Goal: Transaction & Acquisition: Purchase product/service

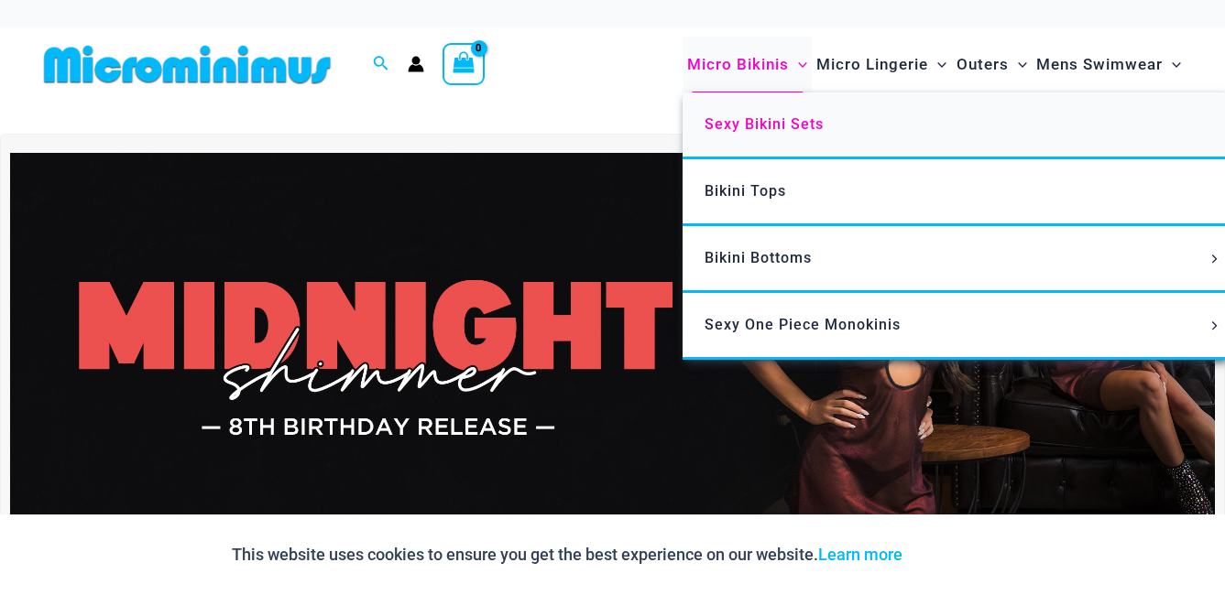
click at [769, 125] on span "Sexy Bikini Sets" at bounding box center [763, 123] width 119 height 17
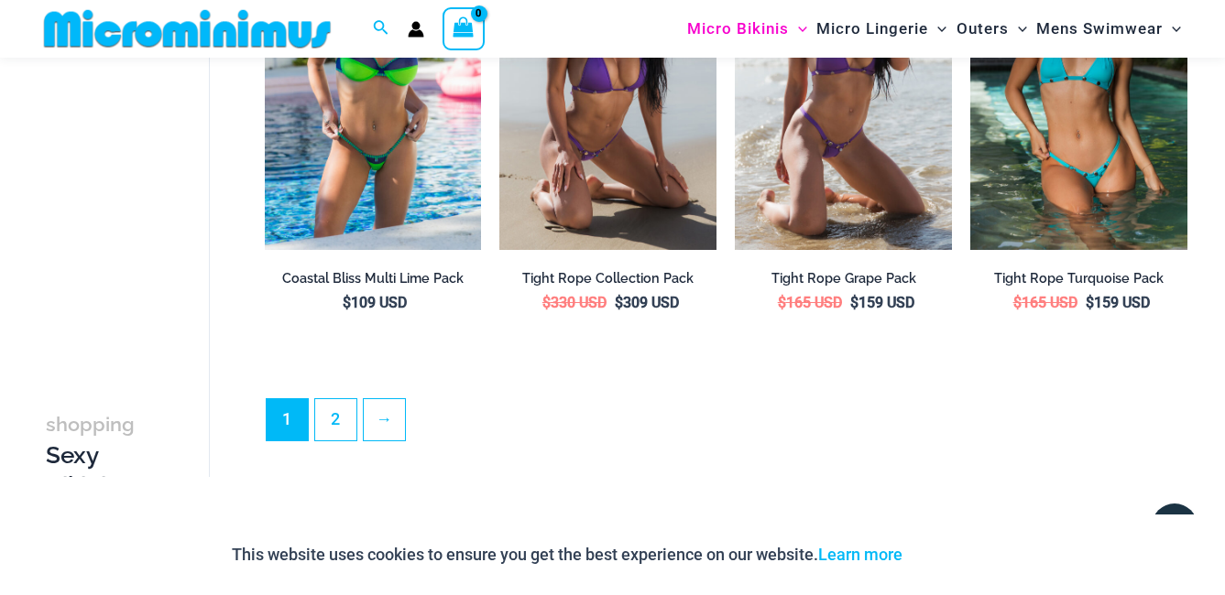
scroll to position [3745, 0]
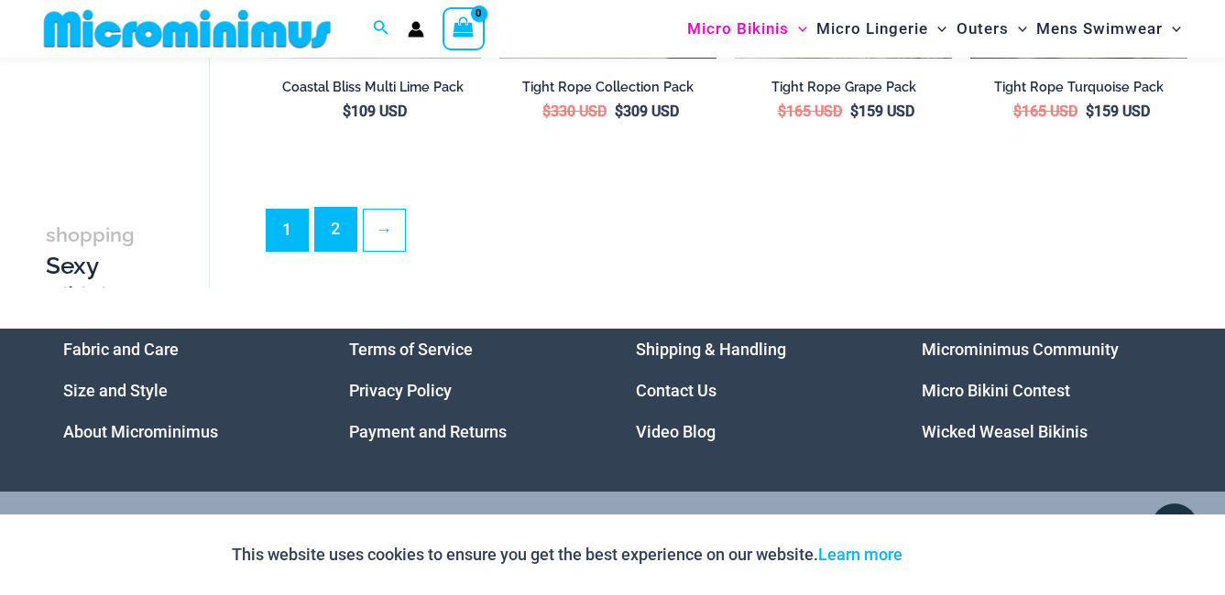
click at [327, 226] on link "2" at bounding box center [335, 229] width 41 height 43
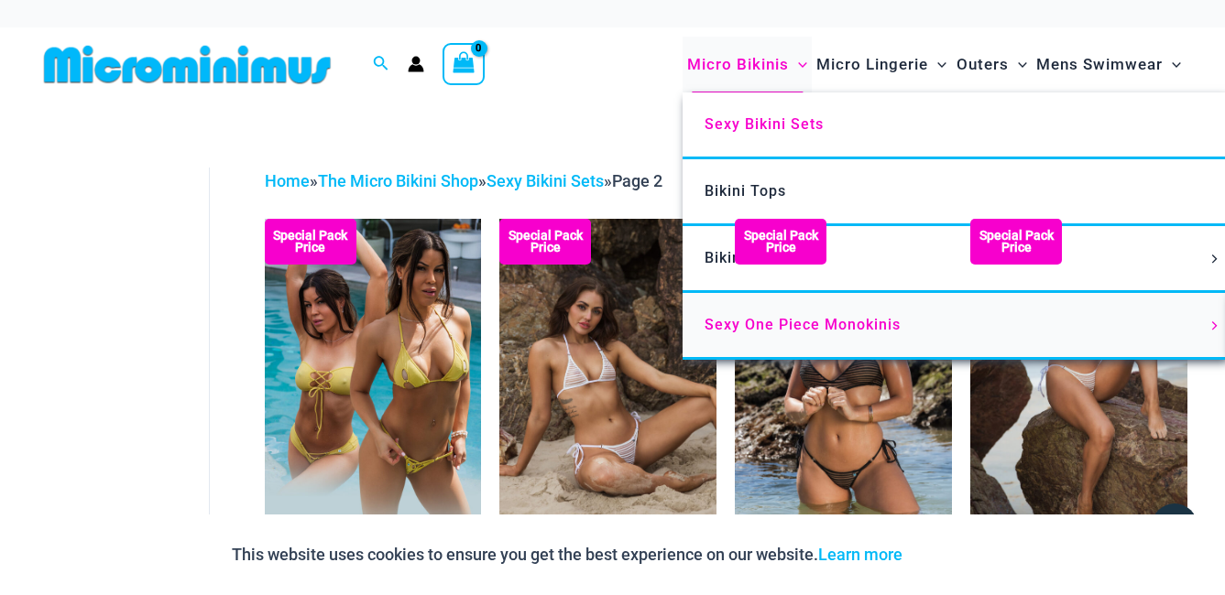
click at [733, 322] on span "Sexy One Piece Monokinis" at bounding box center [802, 324] width 196 height 17
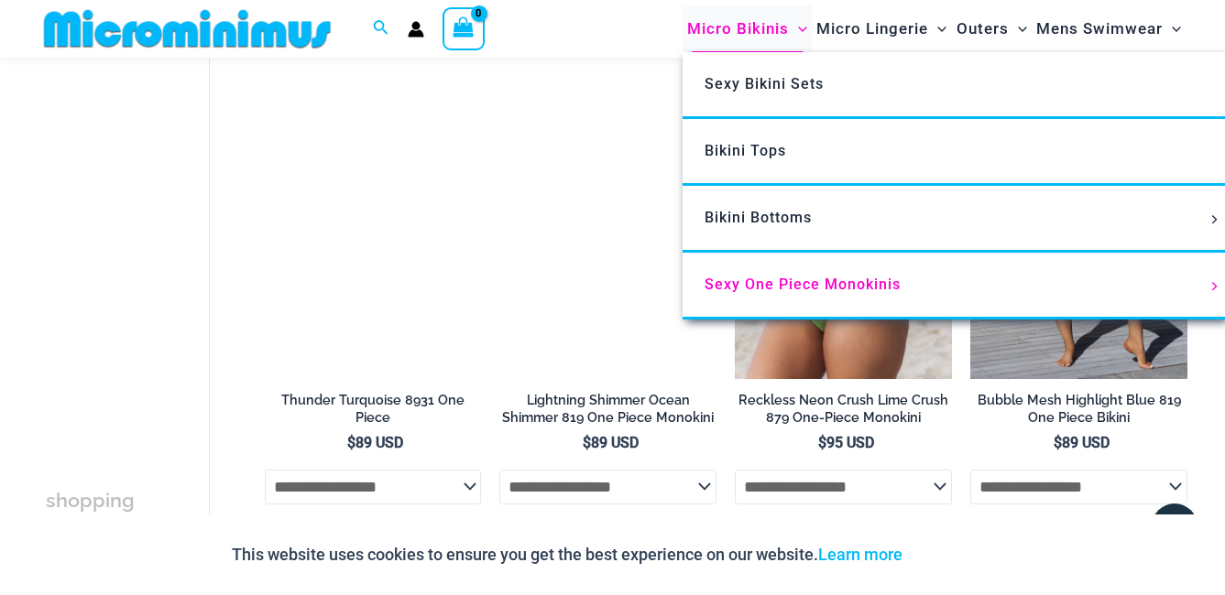
scroll to position [1924, 0]
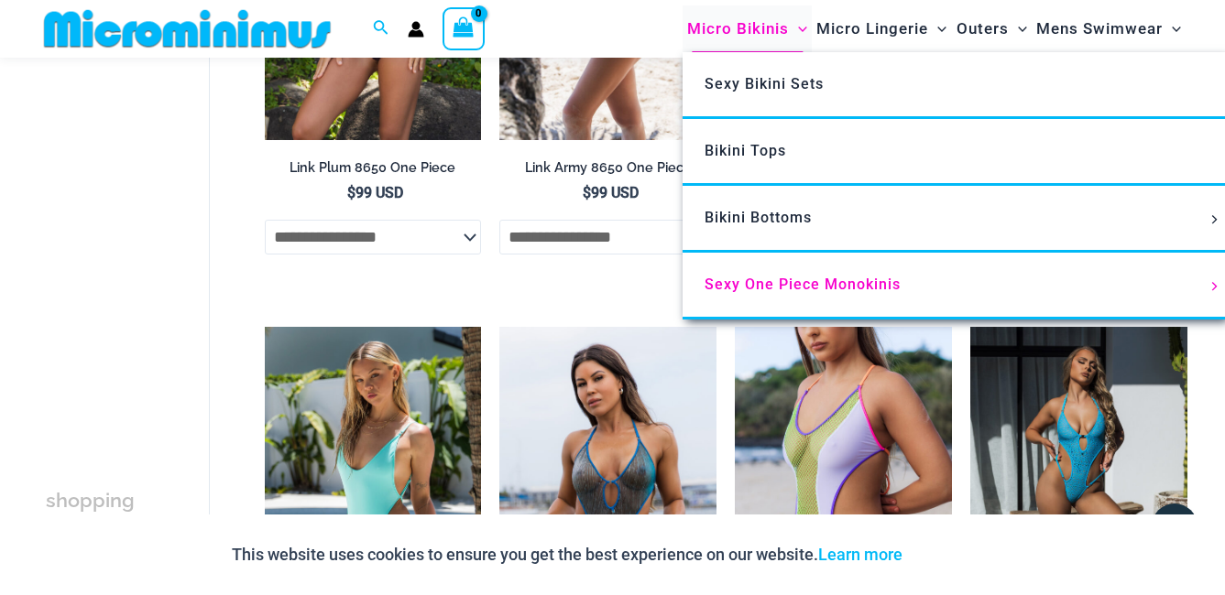
click at [737, 35] on span "Micro Bikinis" at bounding box center [738, 28] width 102 height 47
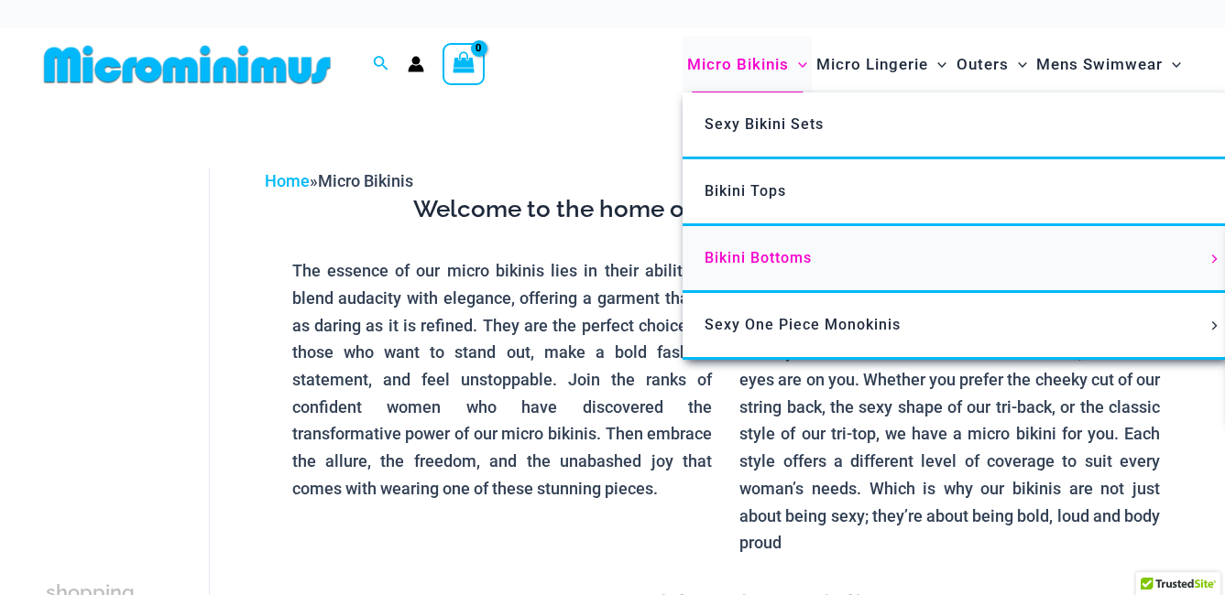
click at [786, 261] on span "Bikini Bottoms" at bounding box center [757, 257] width 107 height 17
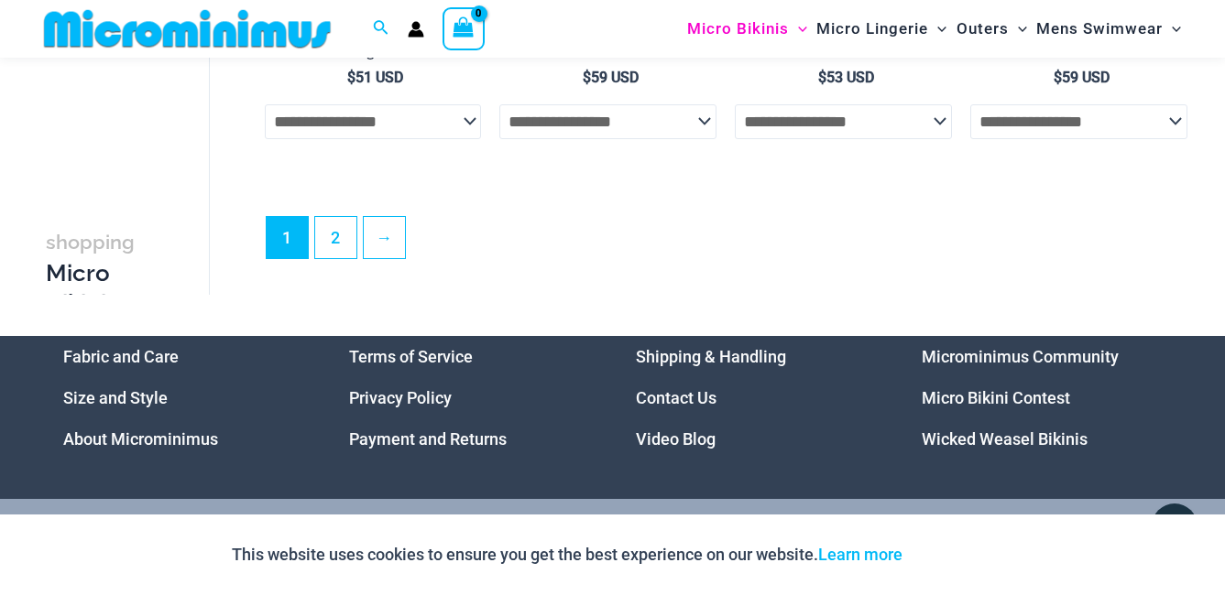
scroll to position [4751, 0]
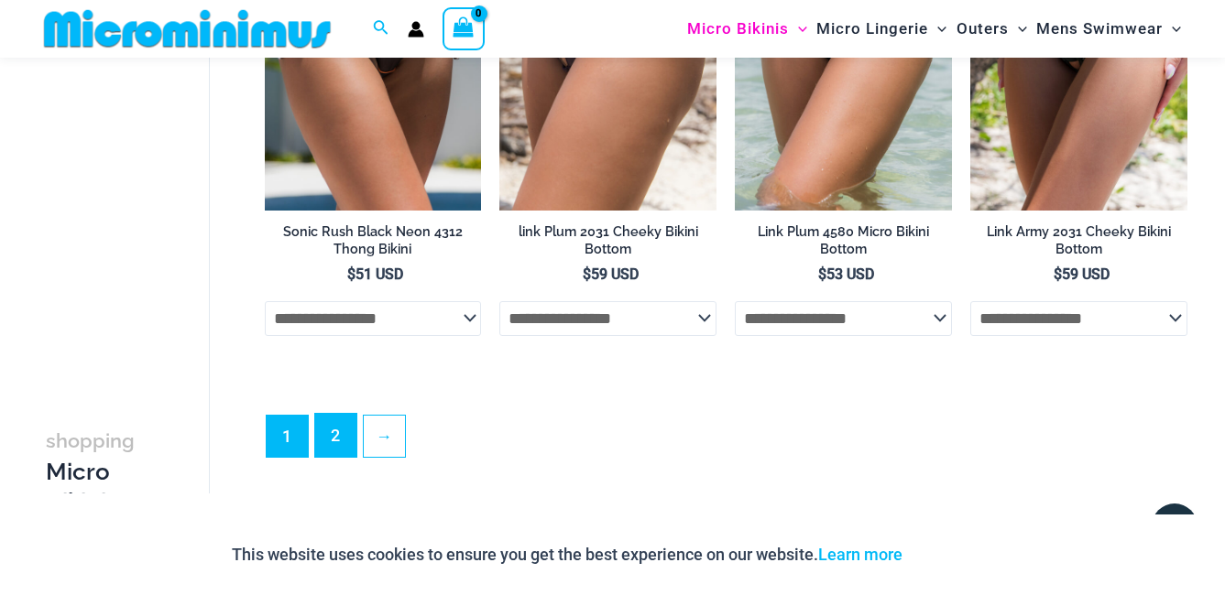
click at [330, 457] on link "2" at bounding box center [335, 435] width 41 height 43
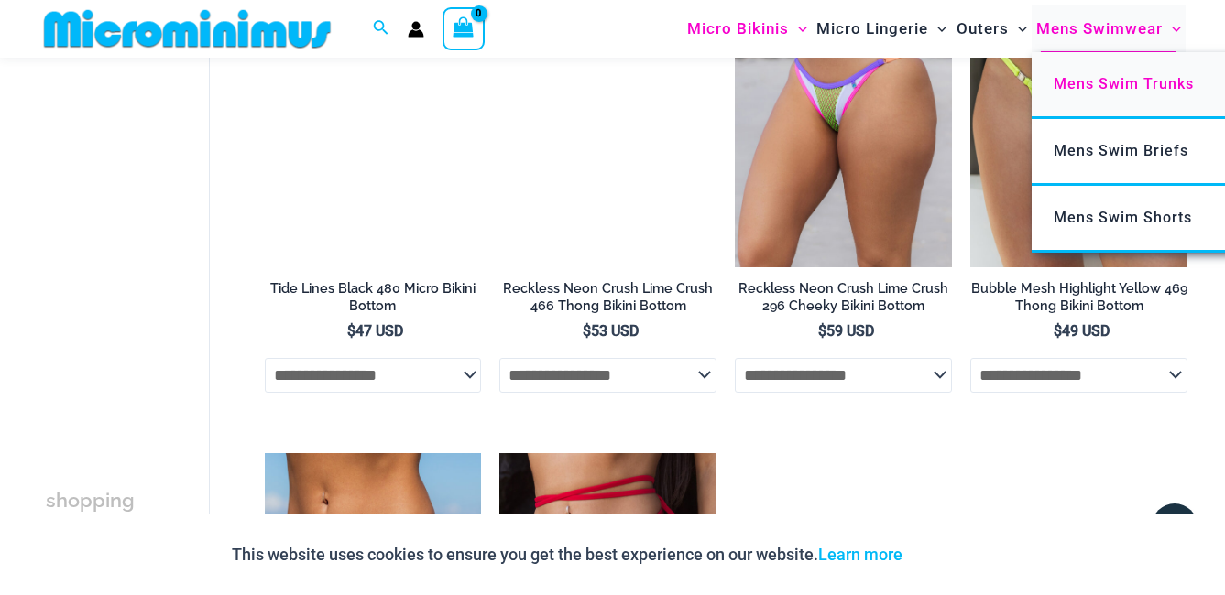
scroll to position [2275, 0]
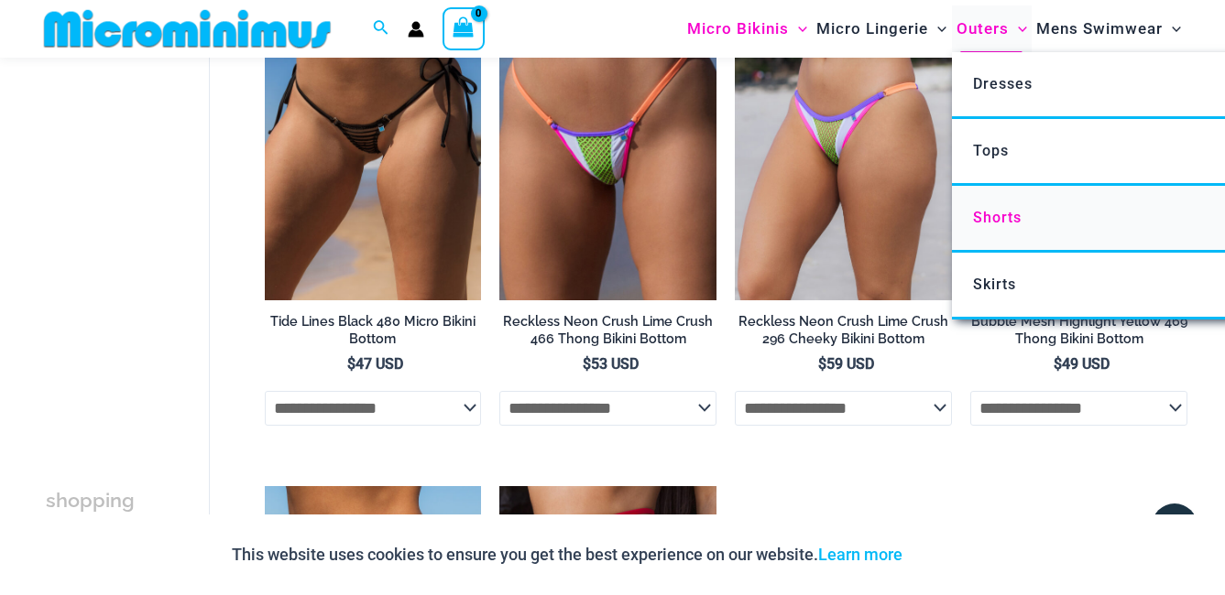
click at [1005, 208] on link "Shorts" at bounding box center [1224, 219] width 545 height 67
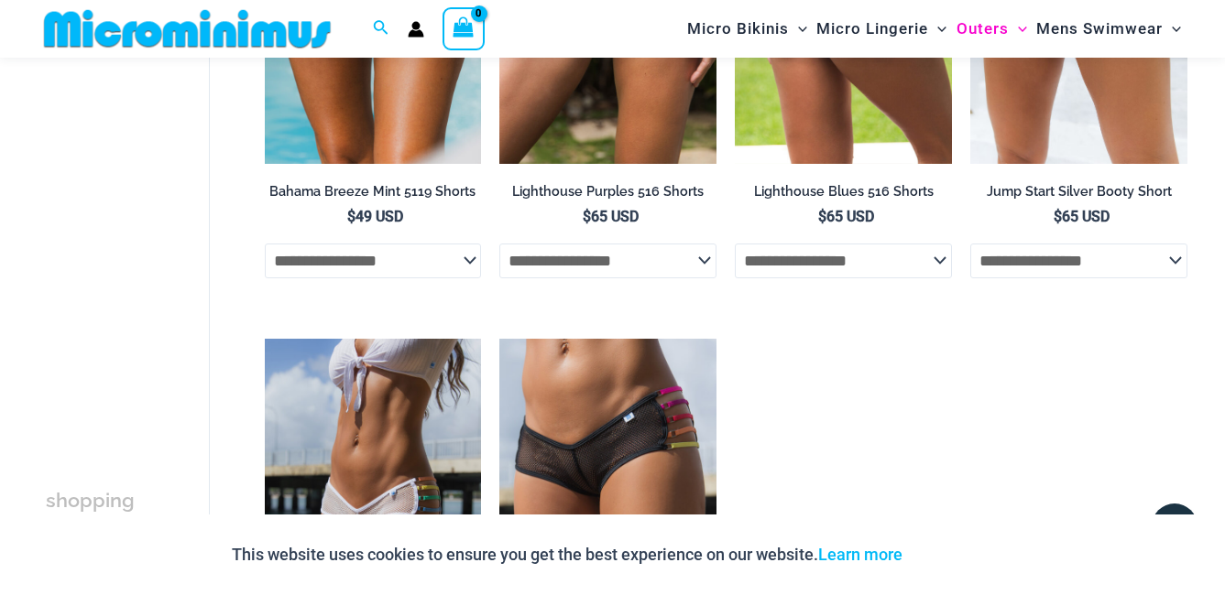
scroll to position [441, 0]
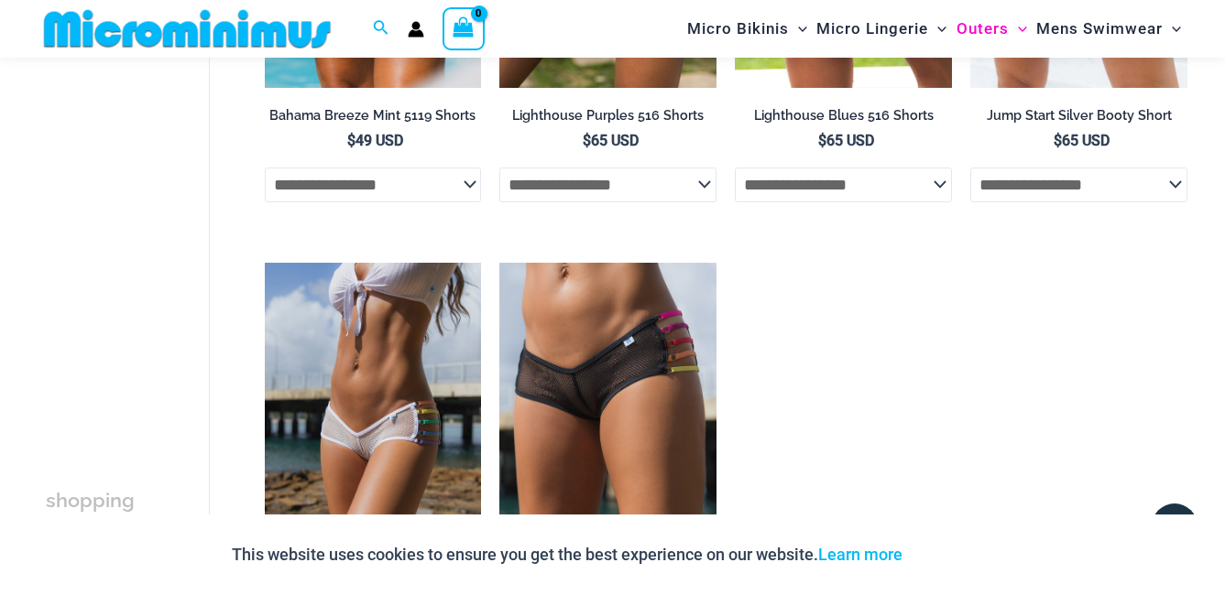
click at [945, 190] on select "**********" at bounding box center [843, 185] width 217 height 35
click at [735, 168] on select "**********" at bounding box center [843, 185] width 217 height 35
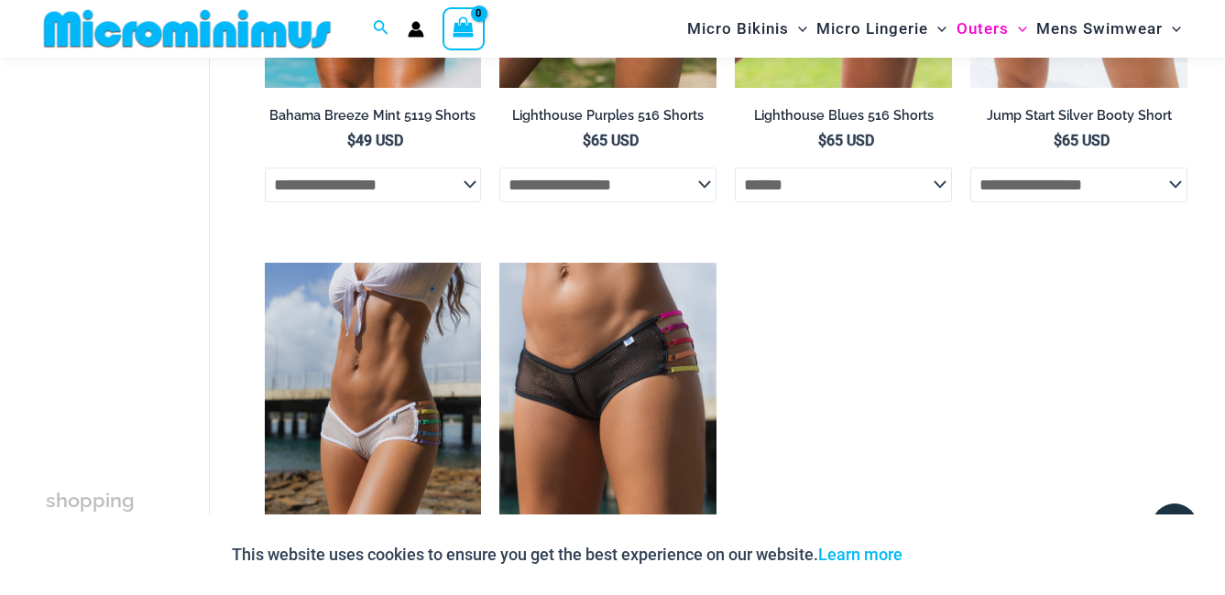
select select "******"
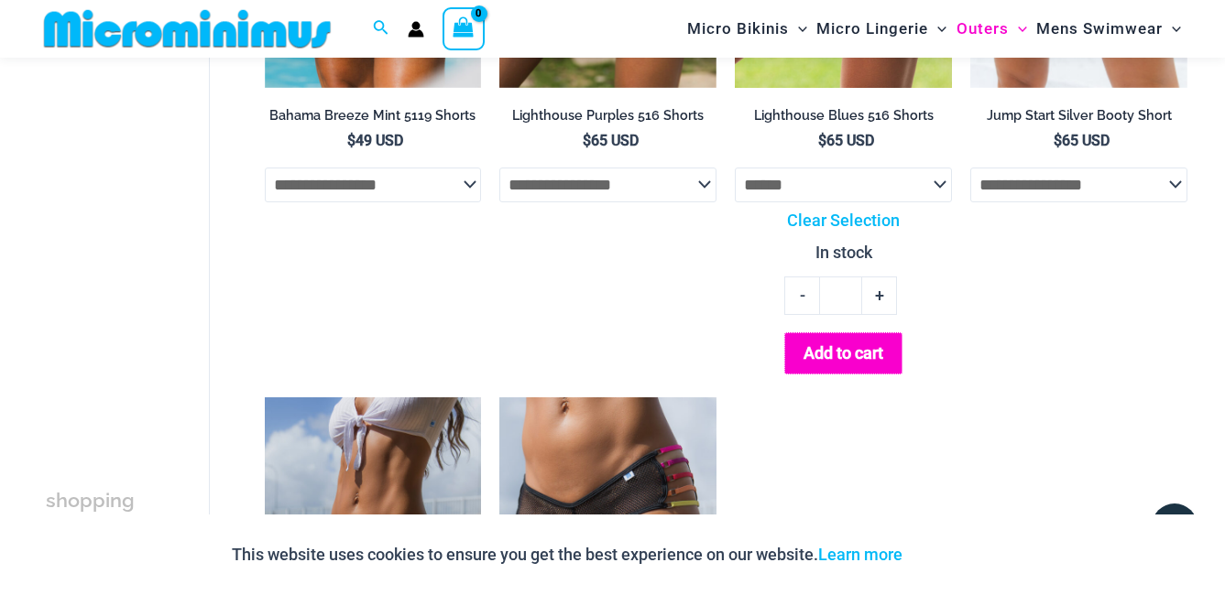
click at [846, 348] on button "Add to cart" at bounding box center [843, 353] width 118 height 41
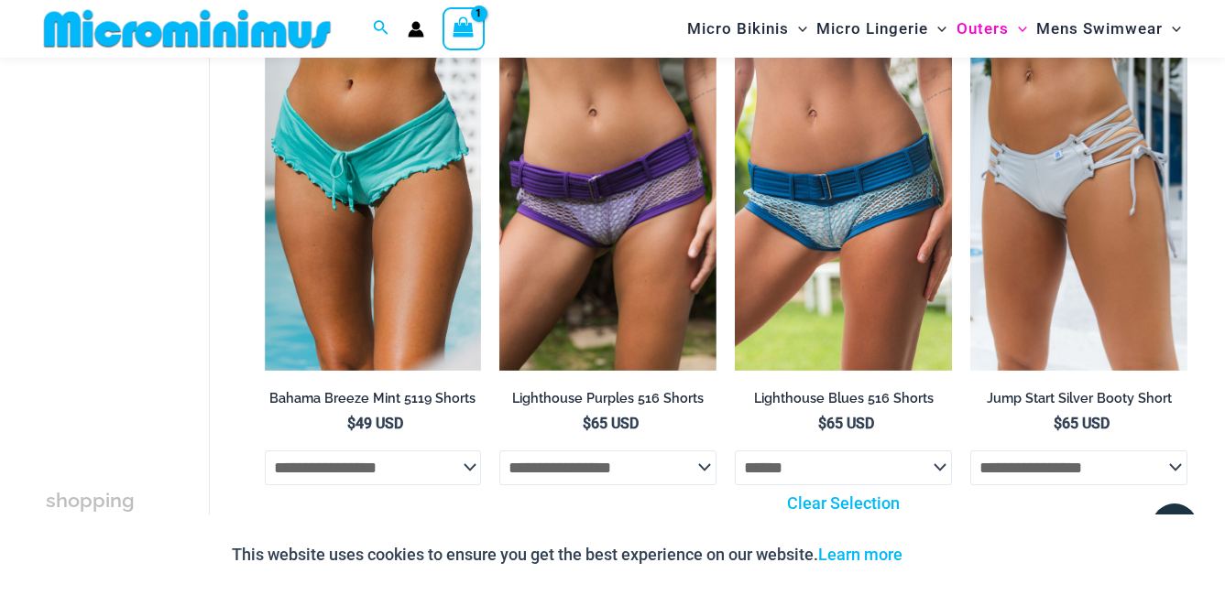
scroll to position [0, 0]
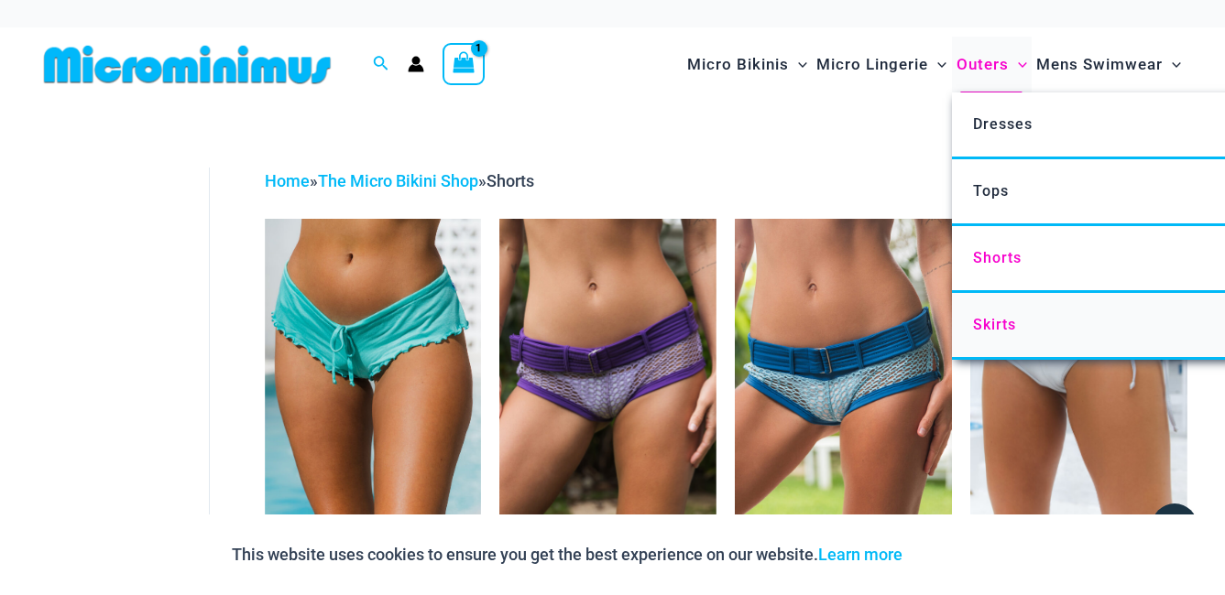
click at [996, 322] on span "Skirts" at bounding box center [994, 324] width 43 height 17
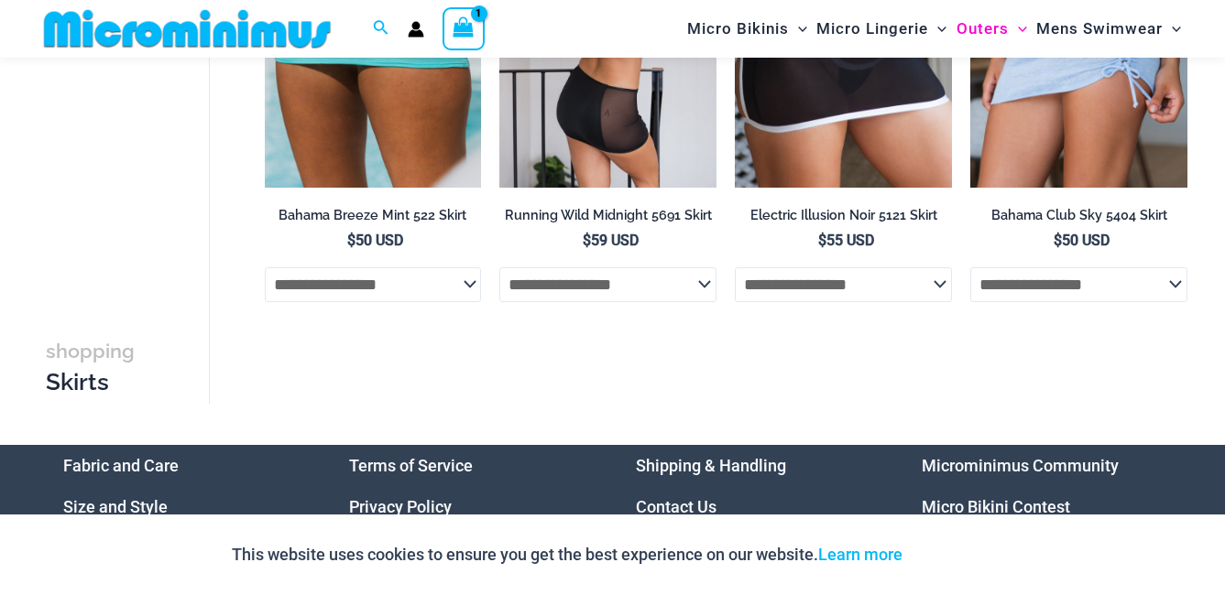
scroll to position [61, 0]
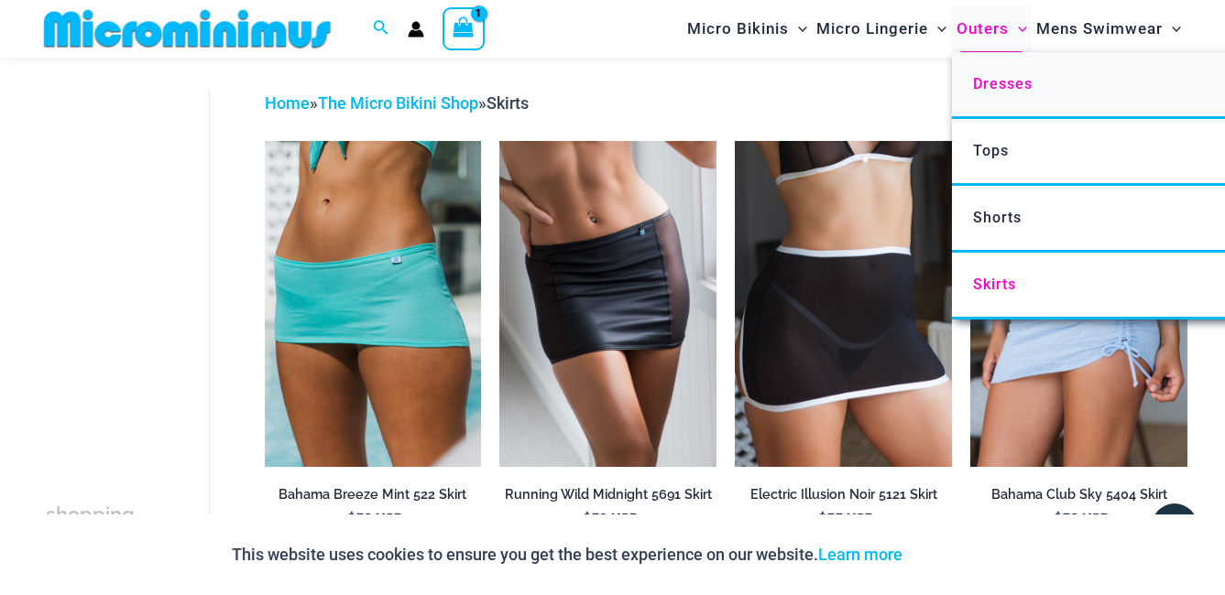
click at [1002, 83] on span "Dresses" at bounding box center [1003, 83] width 60 height 17
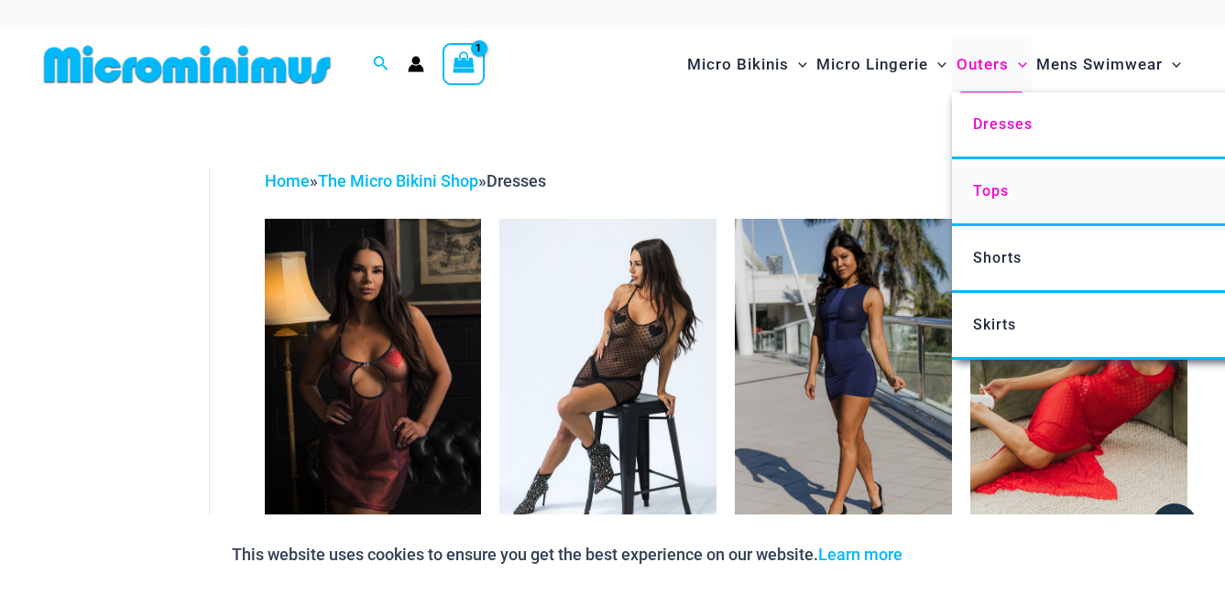
click at [1002, 183] on span "Tops" at bounding box center [991, 190] width 36 height 17
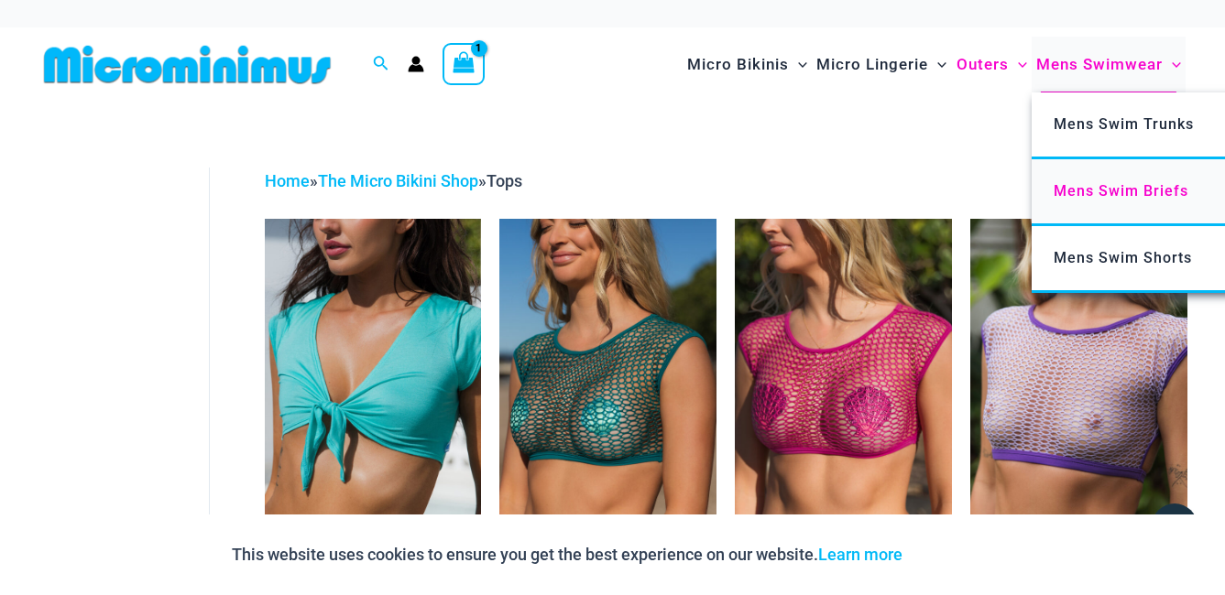
click at [1102, 184] on span "Mens Swim Briefs" at bounding box center [1120, 190] width 135 height 17
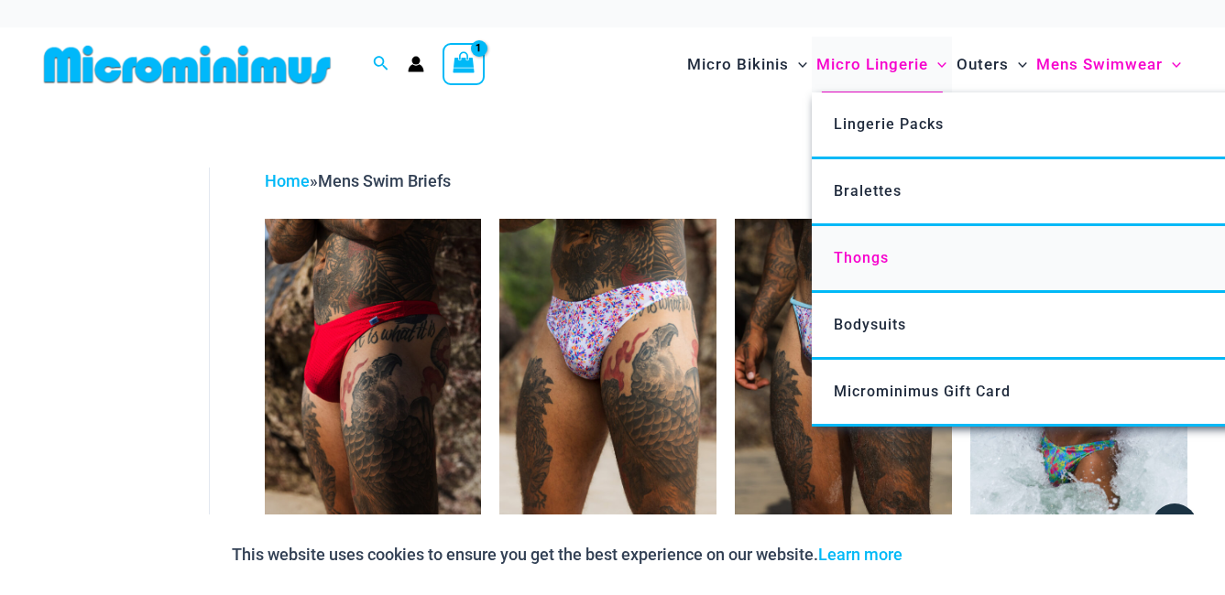
click at [853, 263] on span "Thongs" at bounding box center [861, 257] width 55 height 17
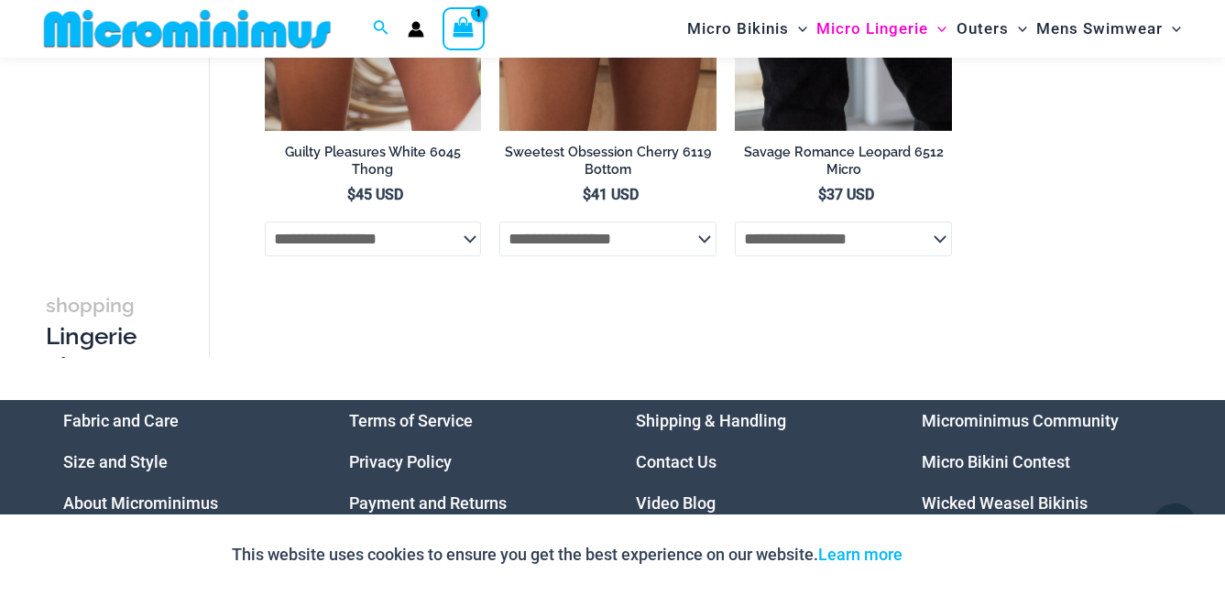
scroll to position [2169, 0]
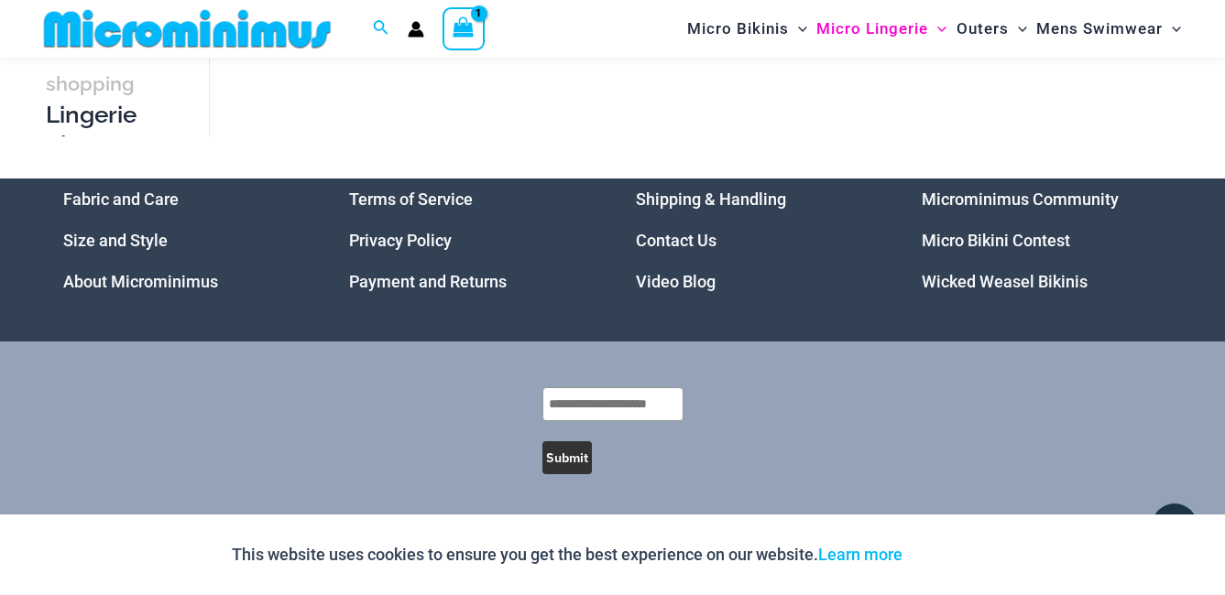
click at [676, 272] on link "Video Blog" at bounding box center [676, 281] width 80 height 19
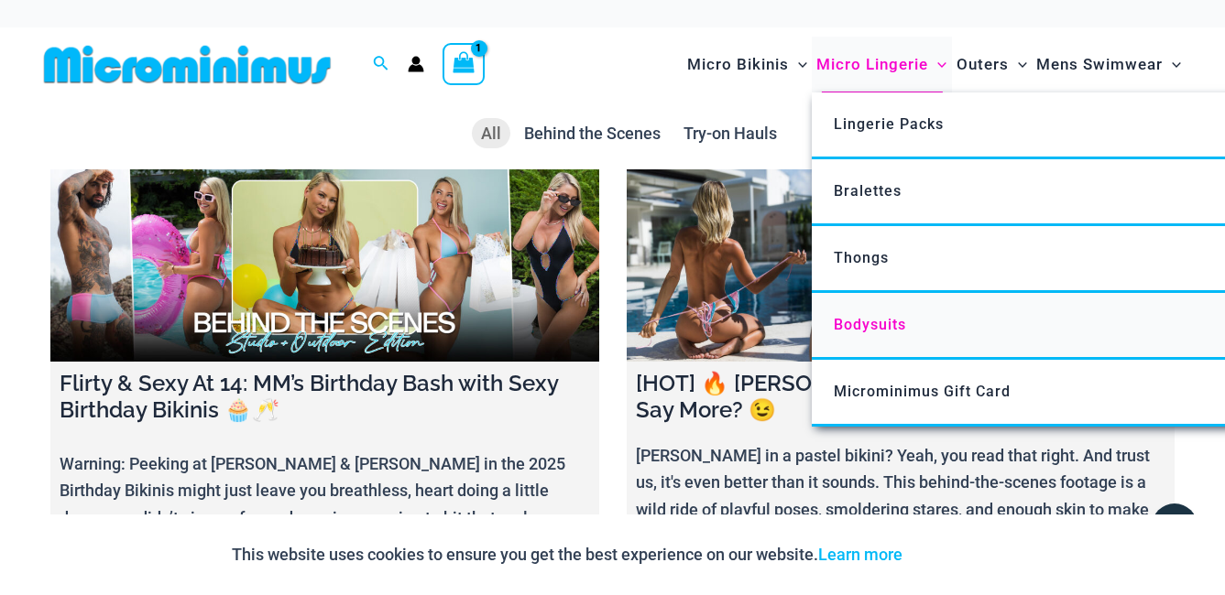
click at [882, 327] on span "Bodysuits" at bounding box center [870, 324] width 72 height 17
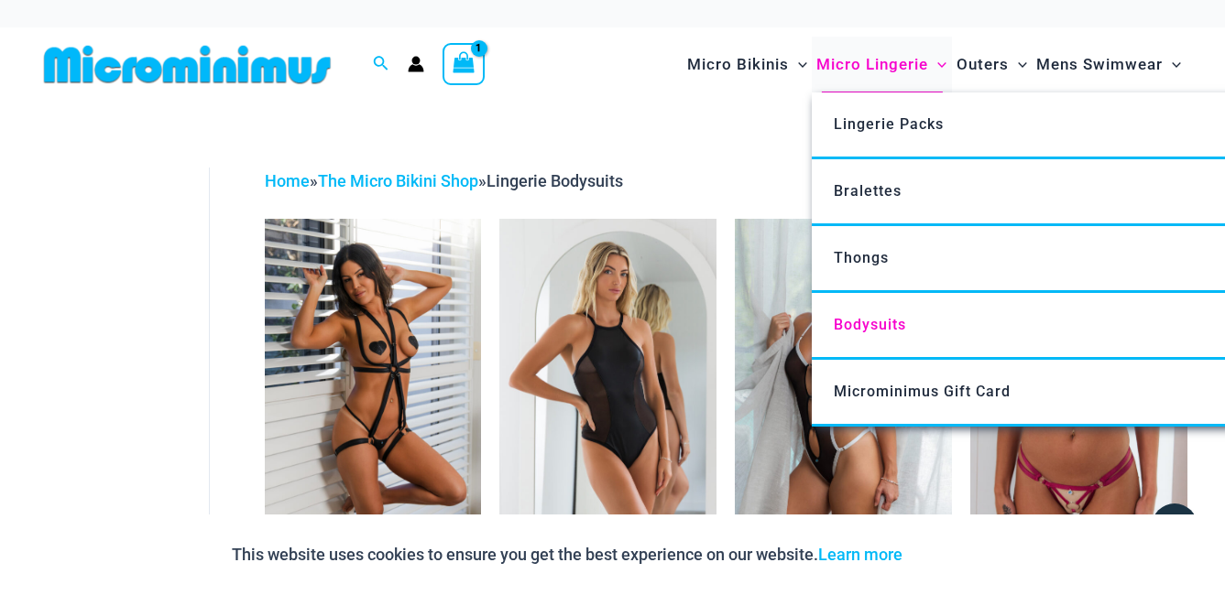
click at [846, 68] on span "Micro Lingerie" at bounding box center [872, 64] width 112 height 47
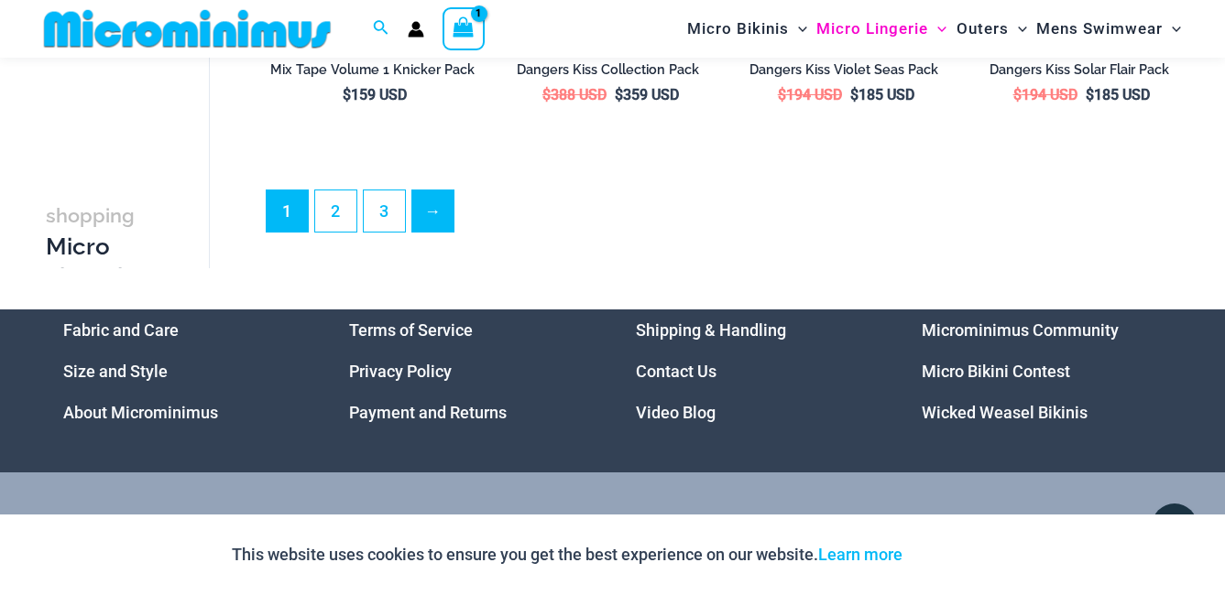
scroll to position [4122, 0]
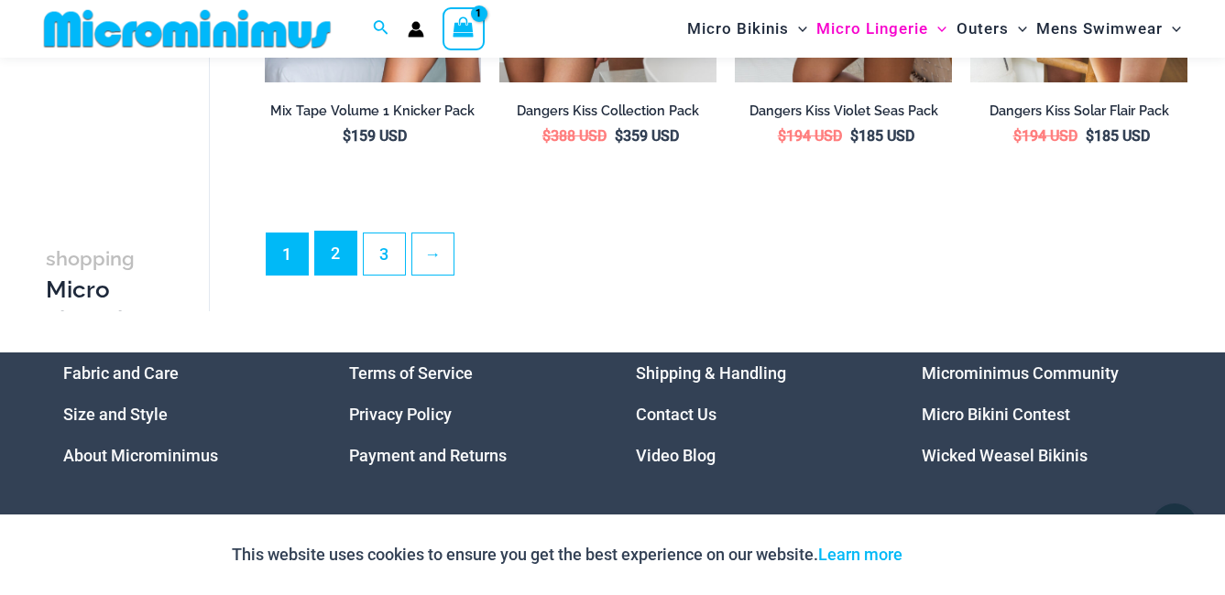
click at [340, 275] on link "2" at bounding box center [335, 253] width 41 height 43
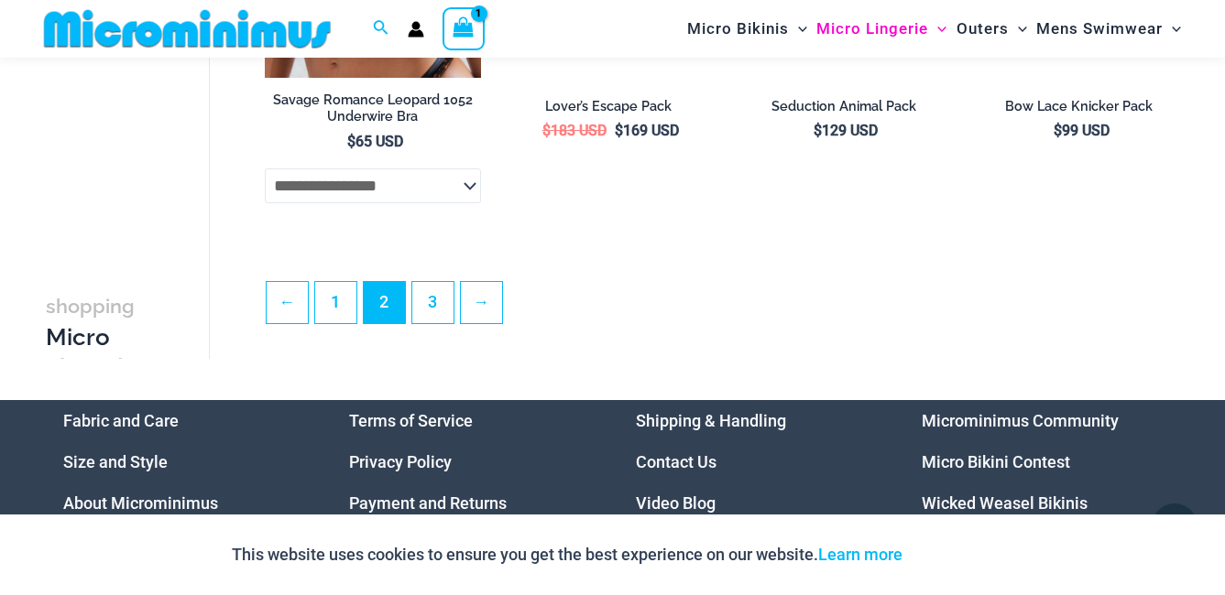
scroll to position [4106, 0]
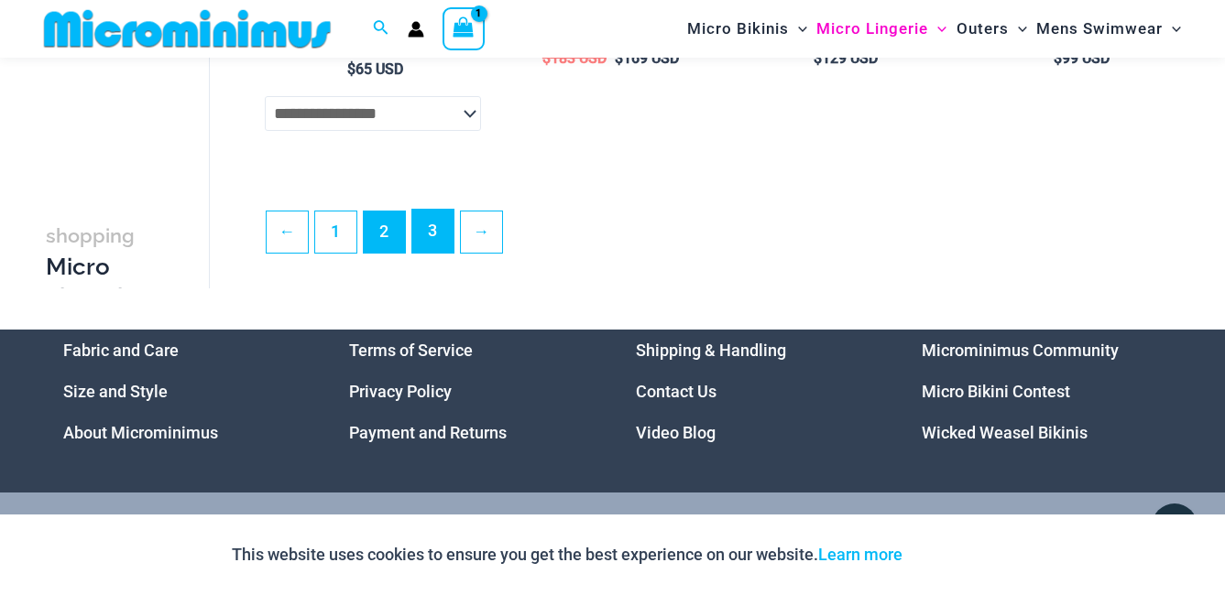
click at [431, 253] on link "3" at bounding box center [432, 231] width 41 height 43
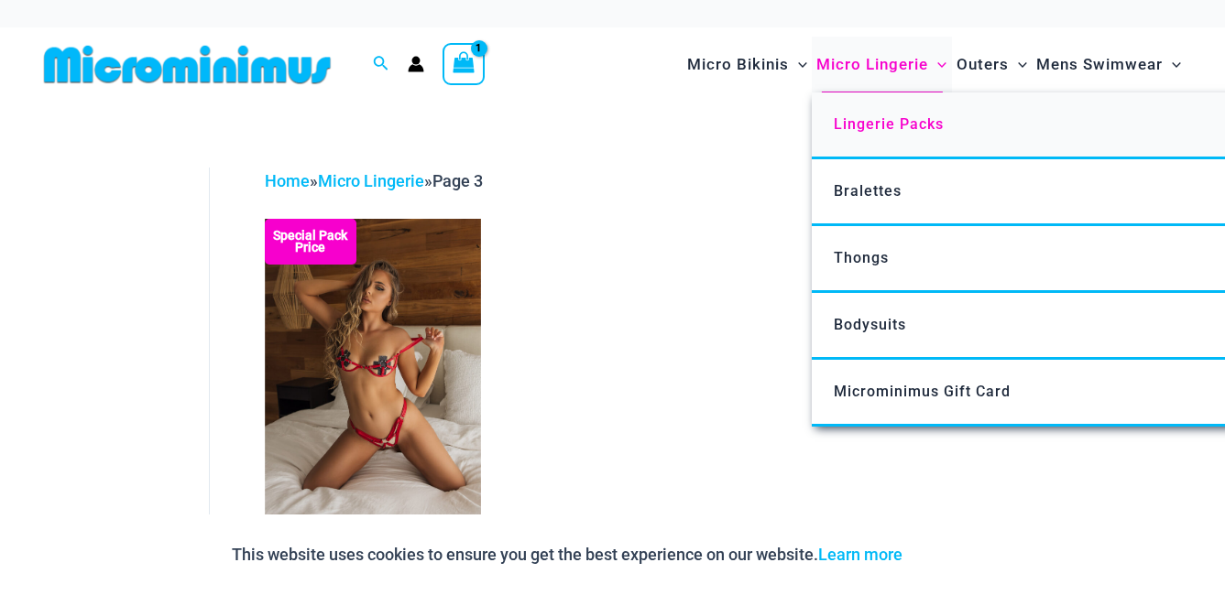
click at [885, 122] on span "Lingerie Packs" at bounding box center [889, 123] width 110 height 17
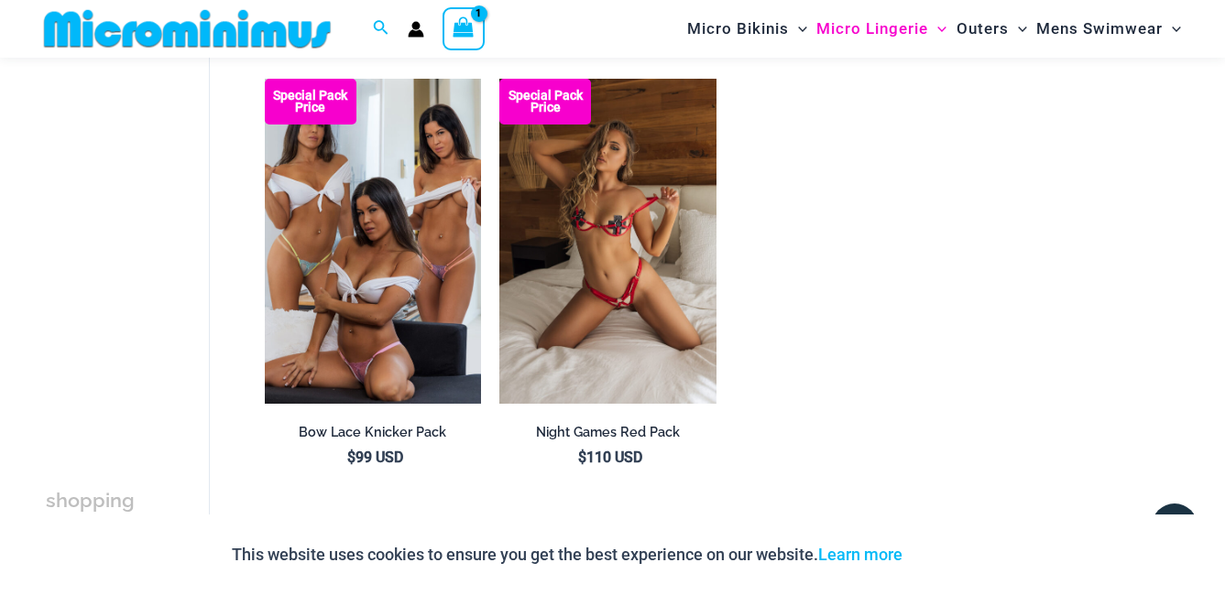
scroll to position [2365, 0]
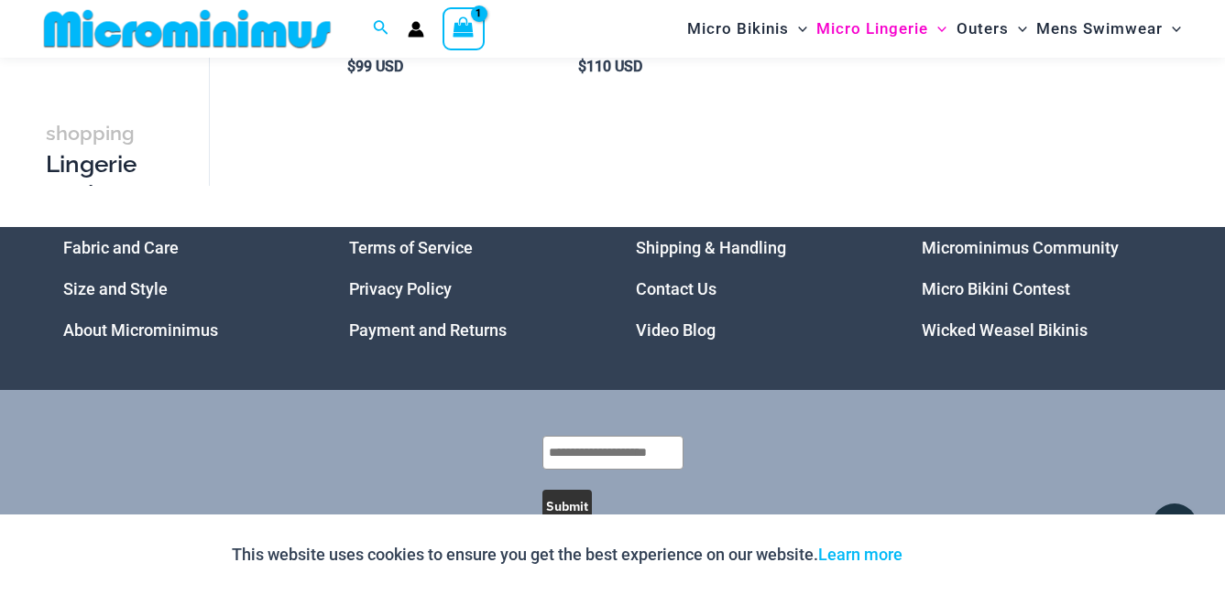
click at [997, 241] on link "Microminimus Community" at bounding box center [1020, 247] width 197 height 19
click at [936, 324] on link "Wicked Weasel Bikinis" at bounding box center [1005, 330] width 166 height 19
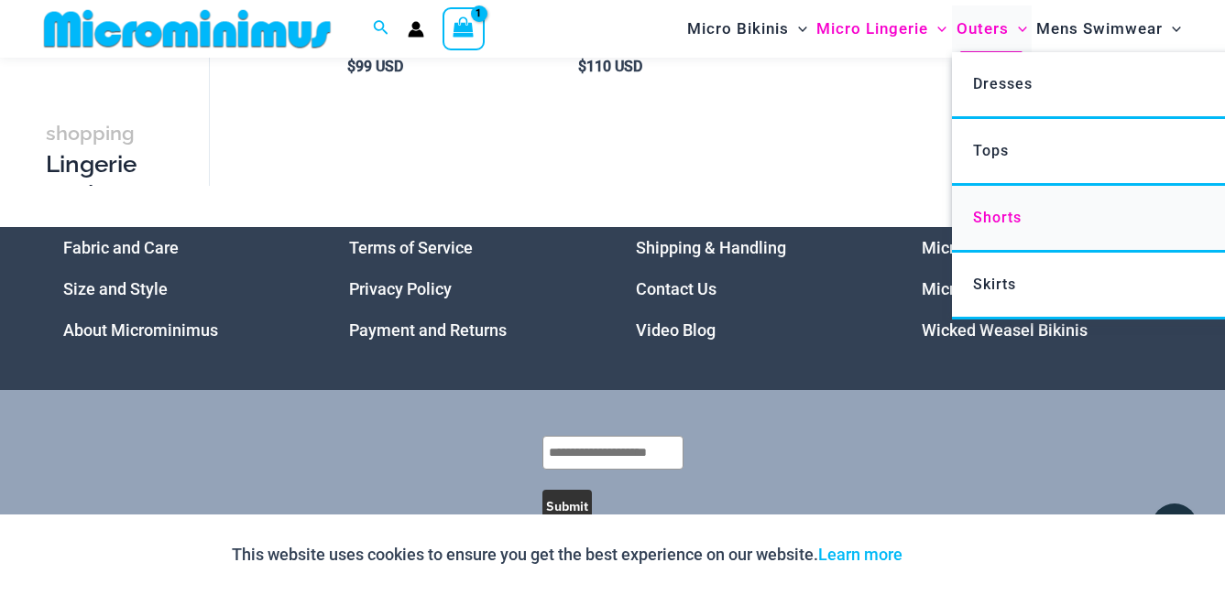
click at [984, 213] on span "Shorts" at bounding box center [997, 217] width 49 height 17
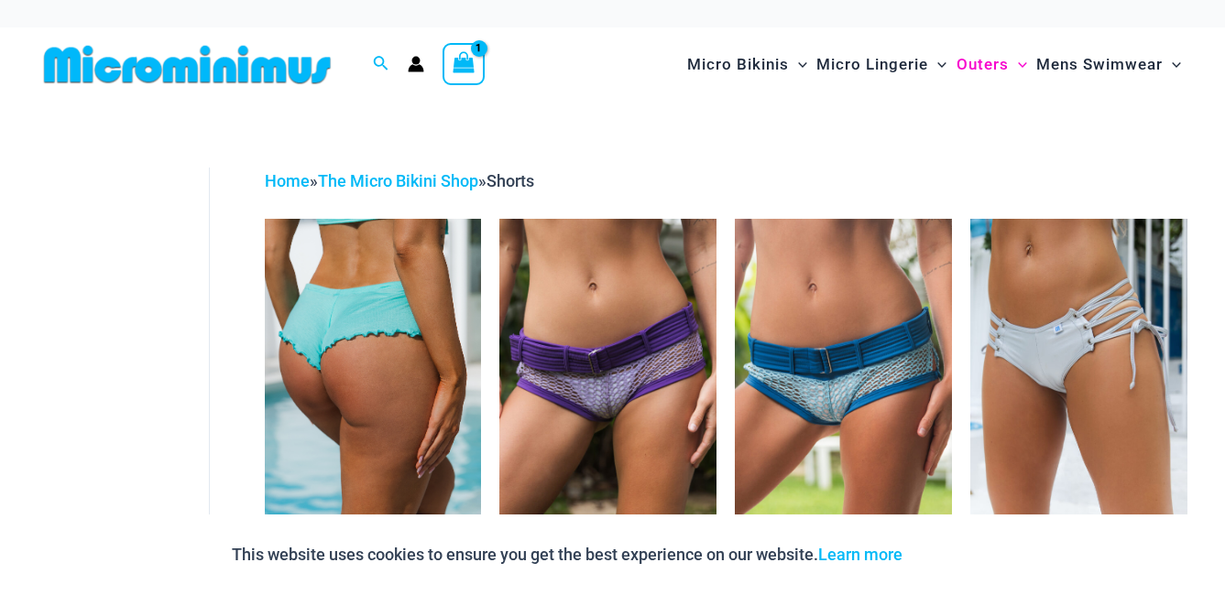
click at [386, 344] on img at bounding box center [373, 381] width 217 height 325
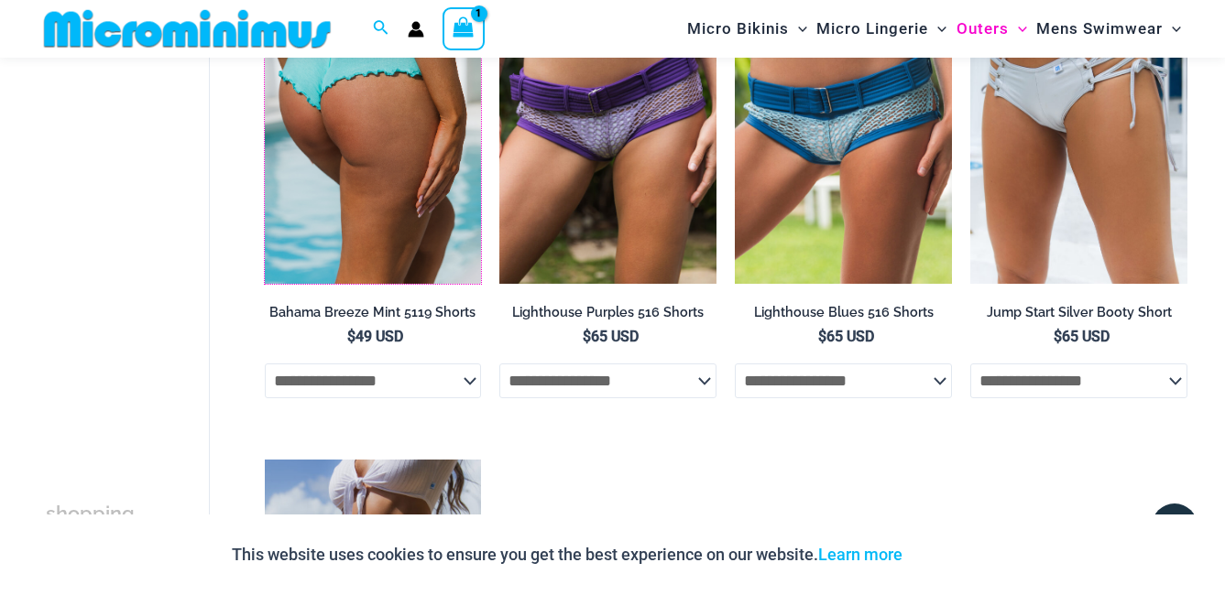
scroll to position [259, 0]
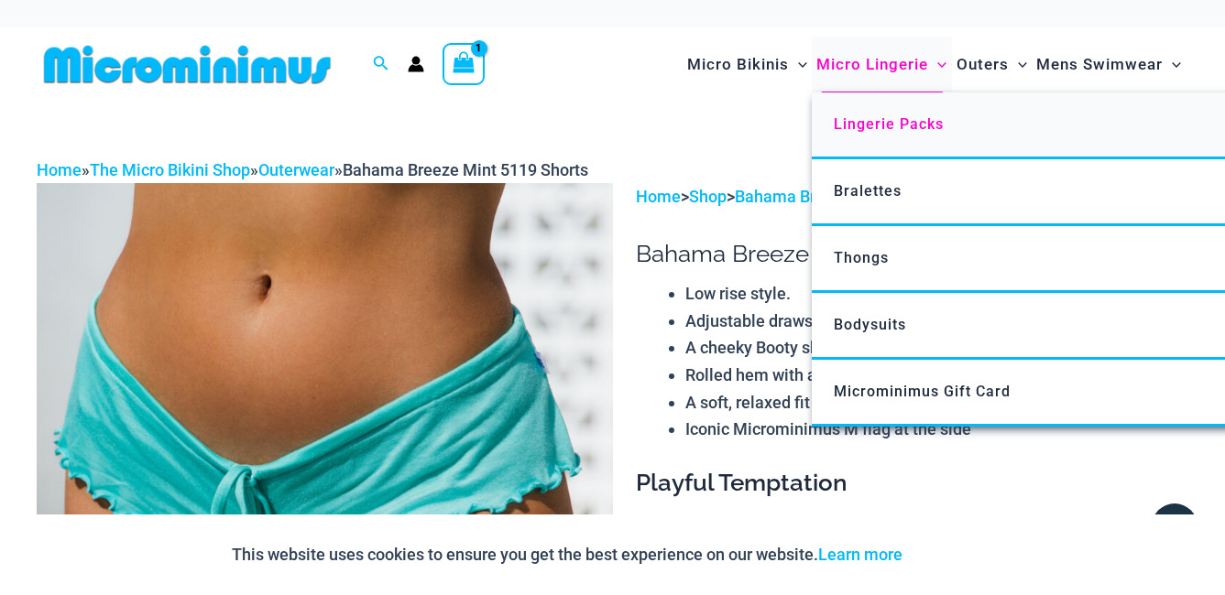
click at [875, 120] on span "Lingerie Packs" at bounding box center [889, 123] width 110 height 17
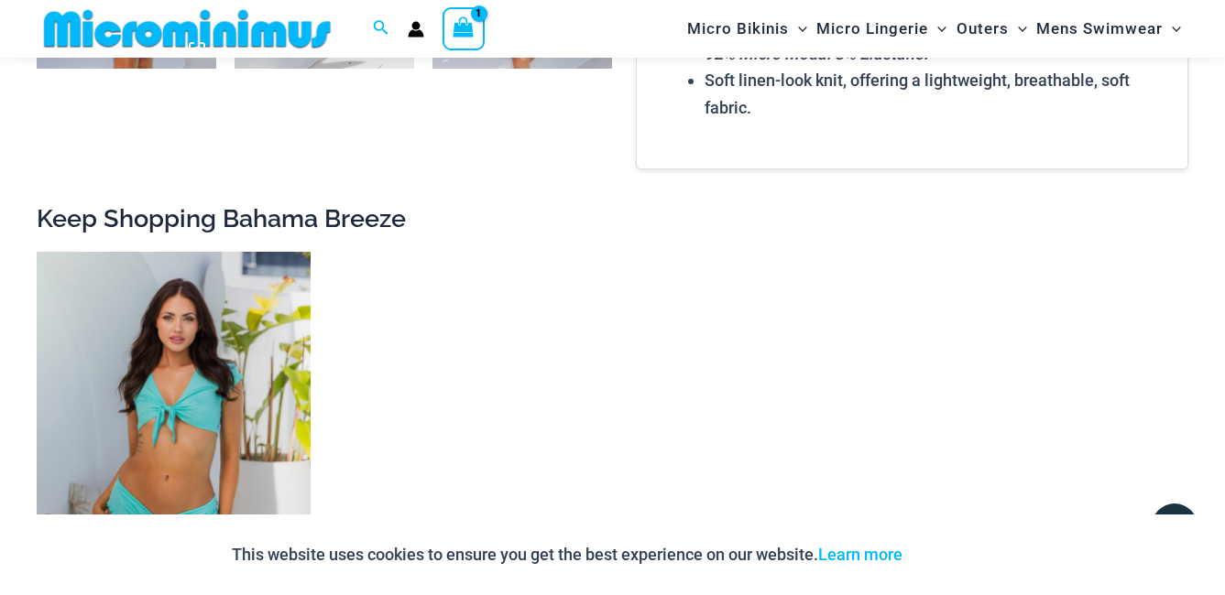
scroll to position [1817, 0]
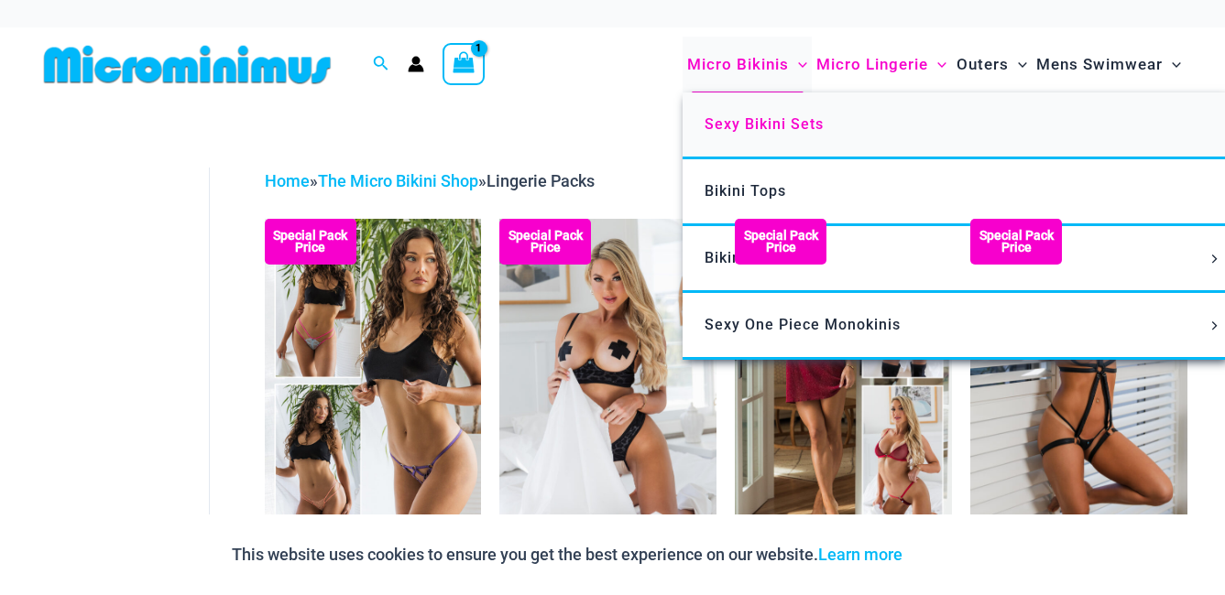
click at [742, 118] on span "Sexy Bikini Sets" at bounding box center [763, 123] width 119 height 17
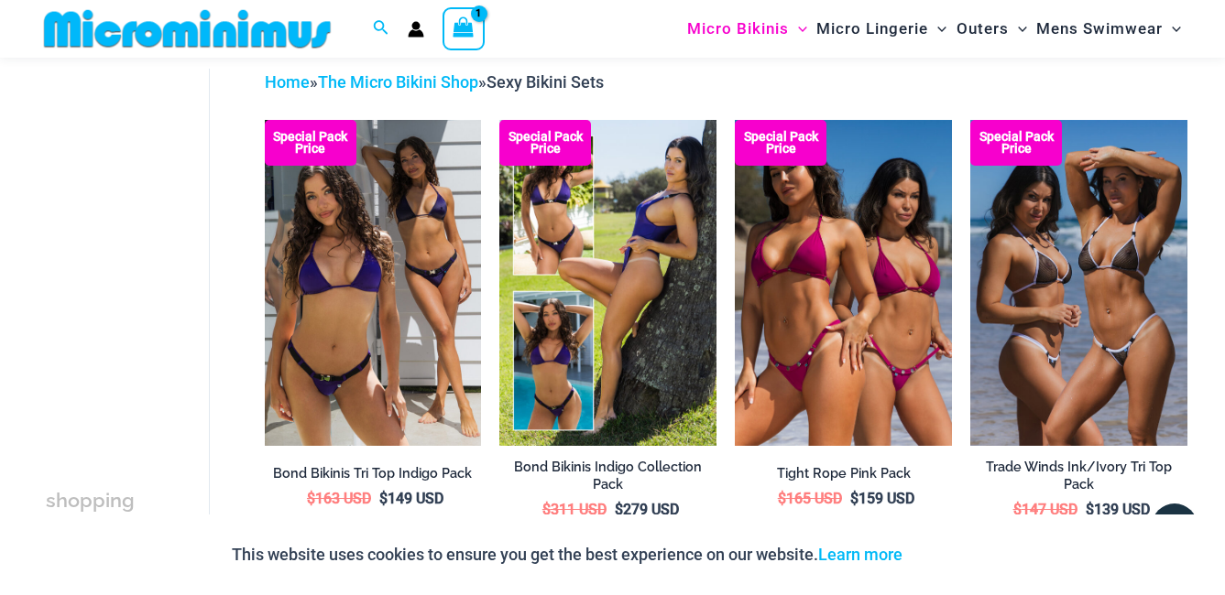
scroll to position [74, 0]
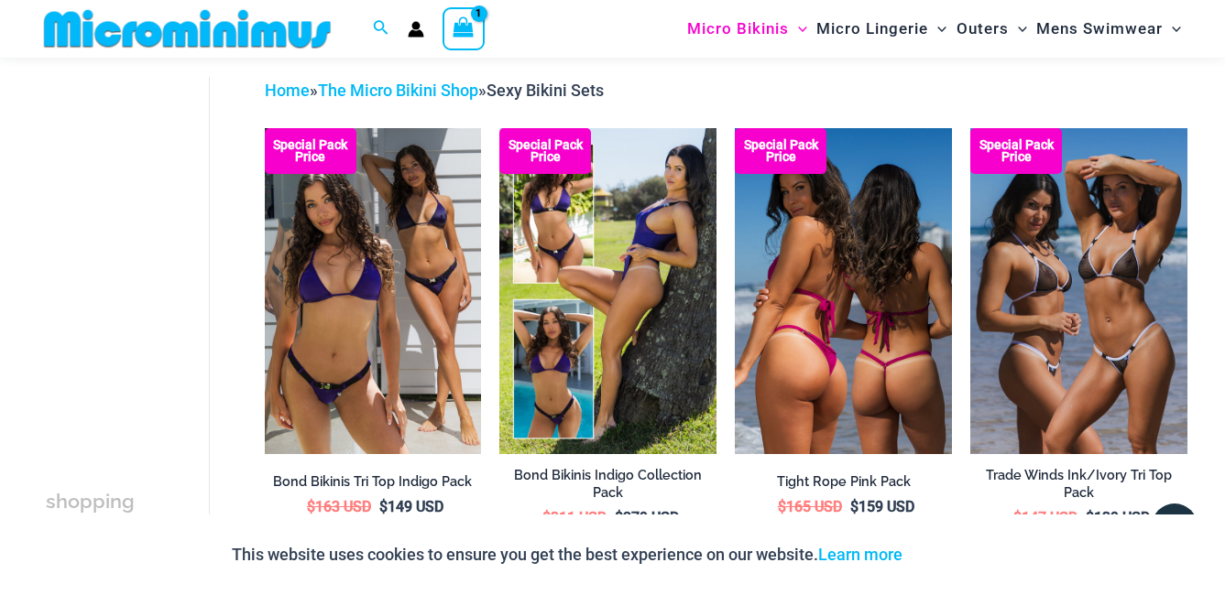
click at [867, 349] on img at bounding box center [843, 290] width 217 height 325
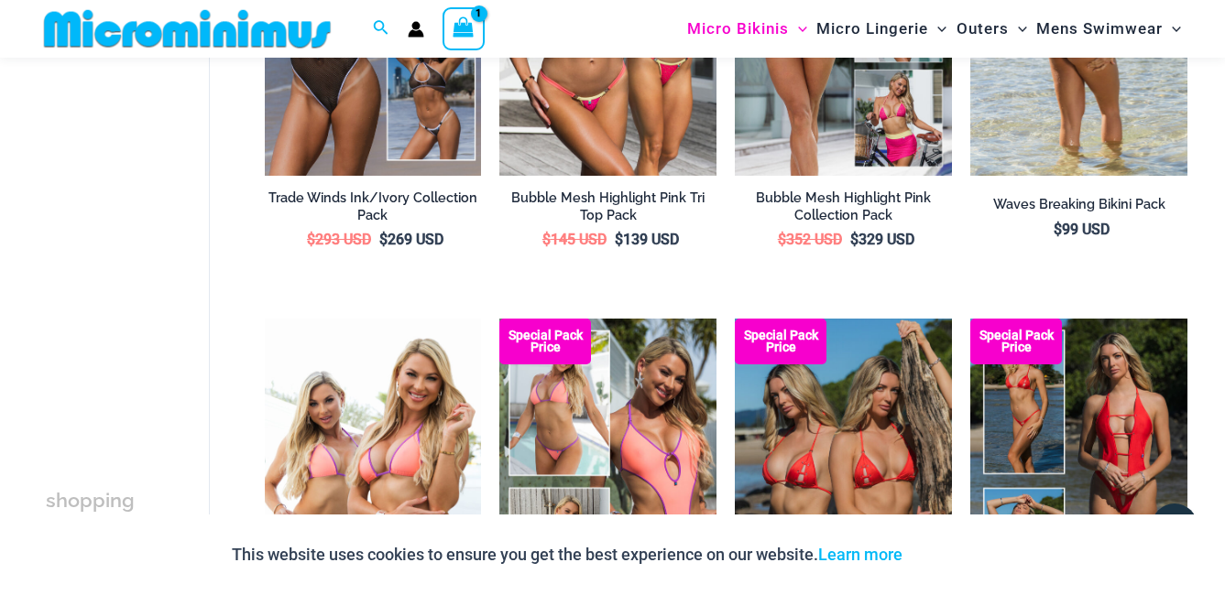
scroll to position [807, 0]
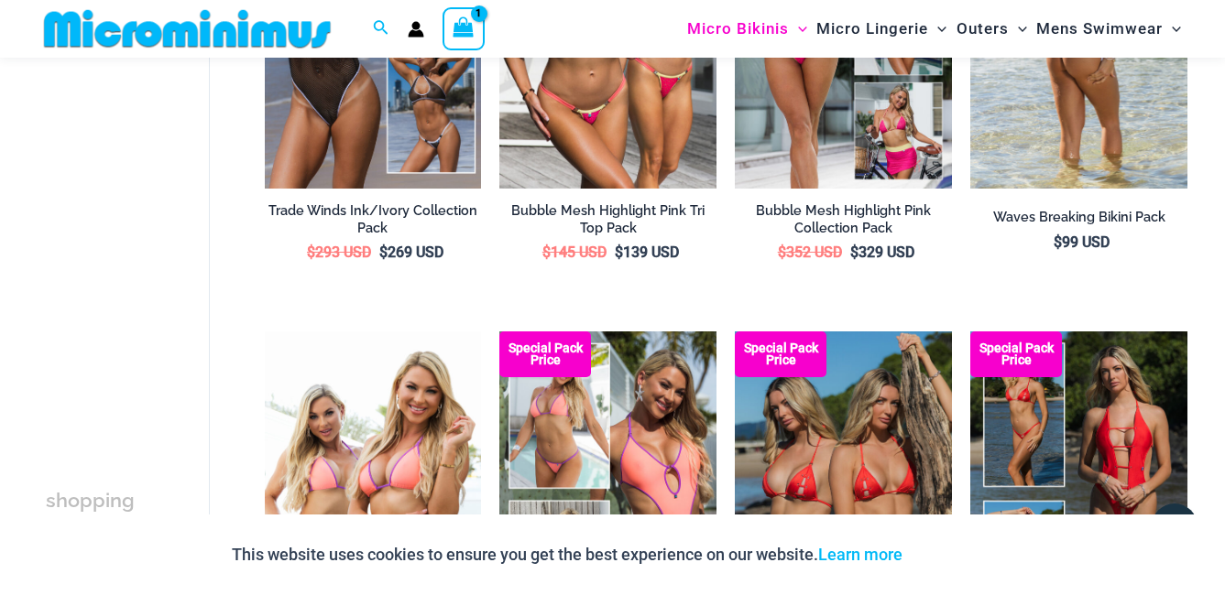
click at [1083, 184] on img at bounding box center [1078, 26] width 217 height 325
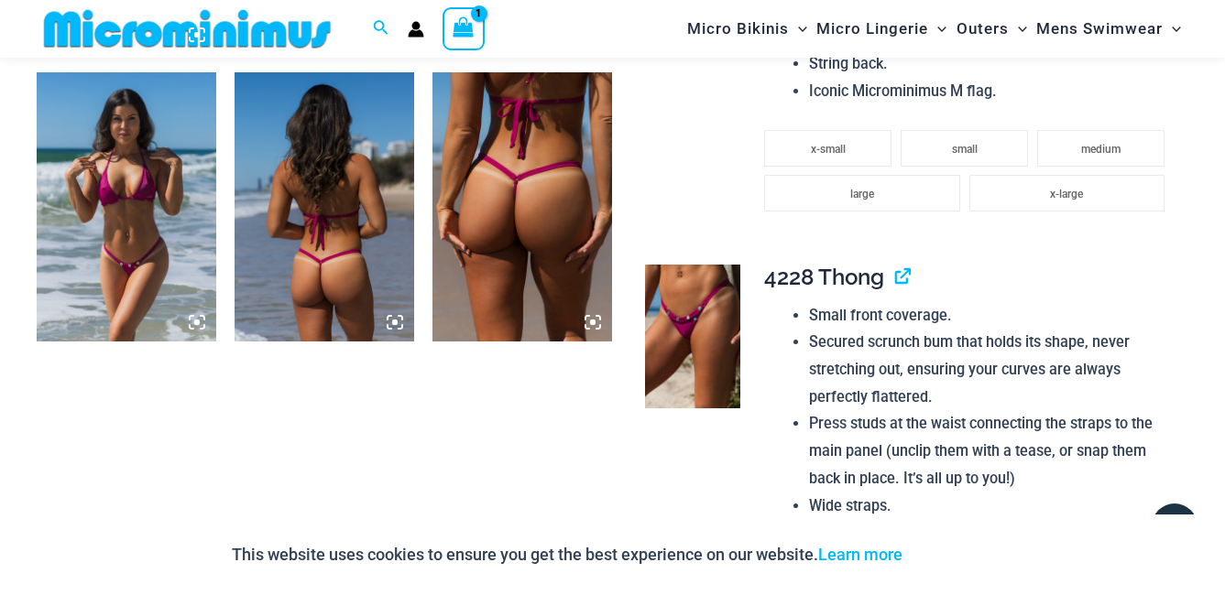
scroll to position [1543, 0]
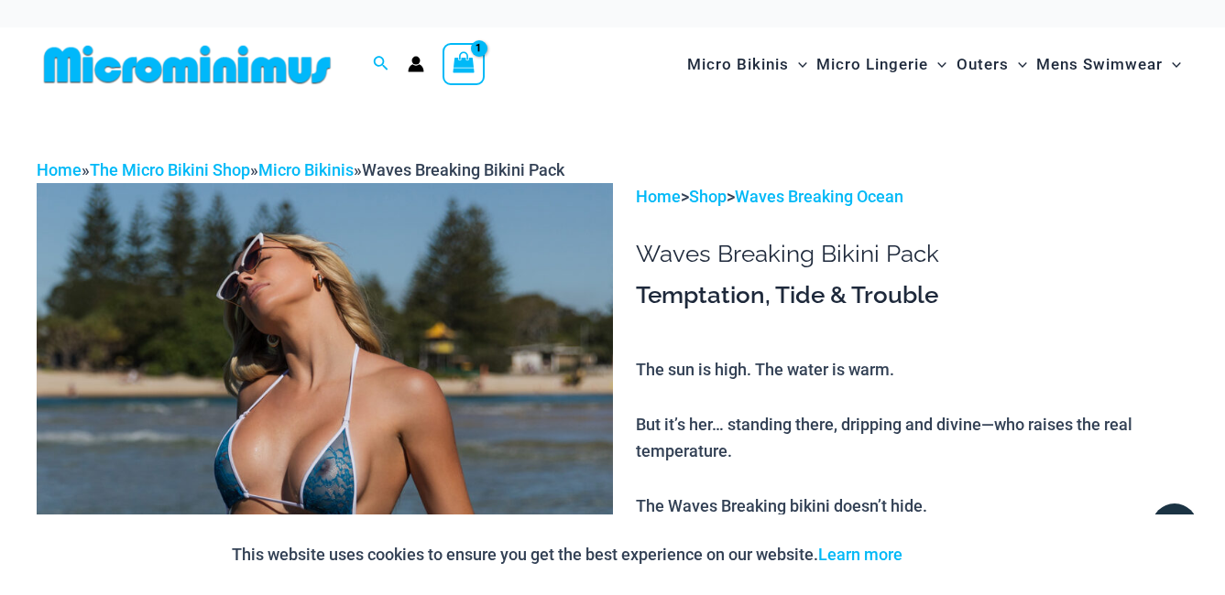
click at [446, 45] on div "View Shopping Cart, 1 items" at bounding box center [463, 64] width 42 height 42
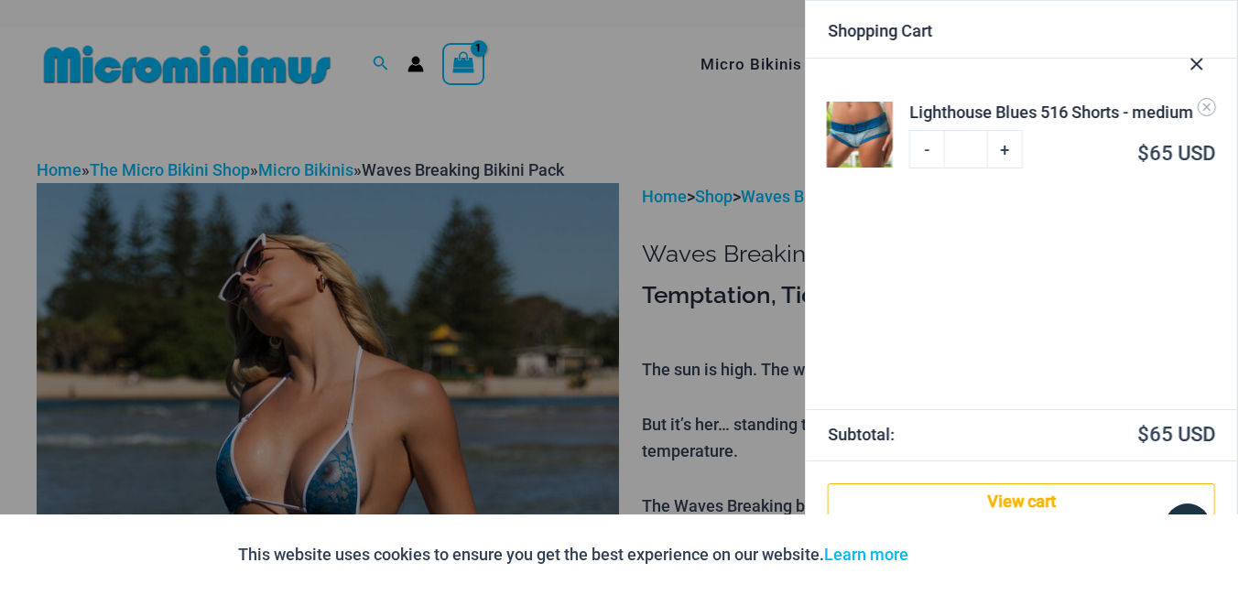
click at [628, 136] on div at bounding box center [619, 297] width 1238 height 595
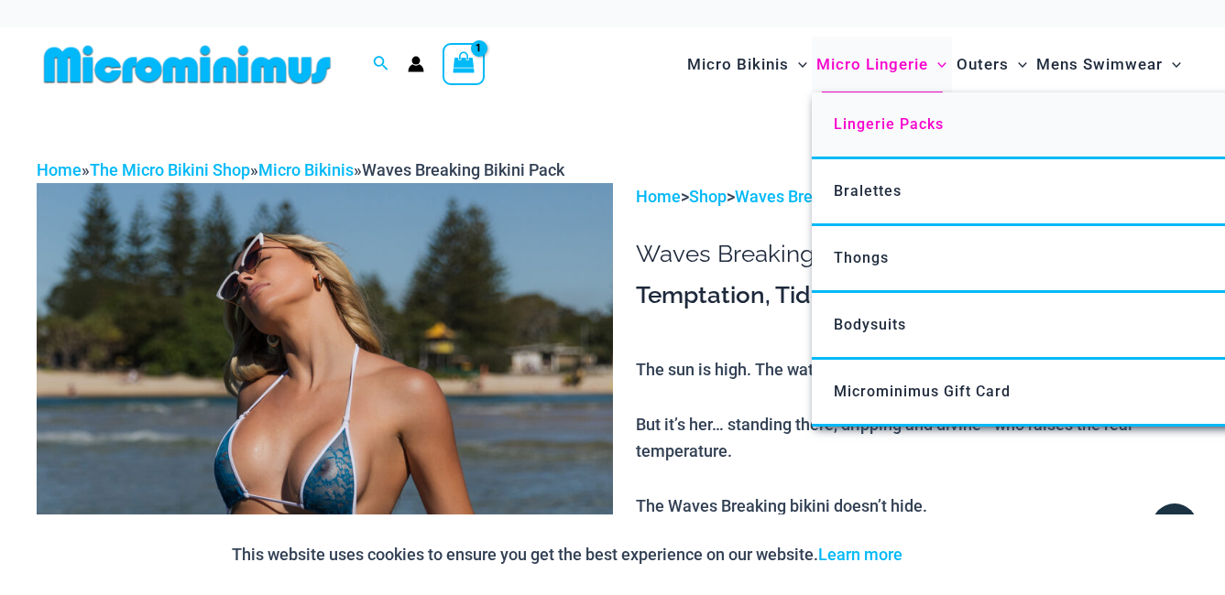
click at [889, 118] on span "Lingerie Packs" at bounding box center [889, 123] width 110 height 17
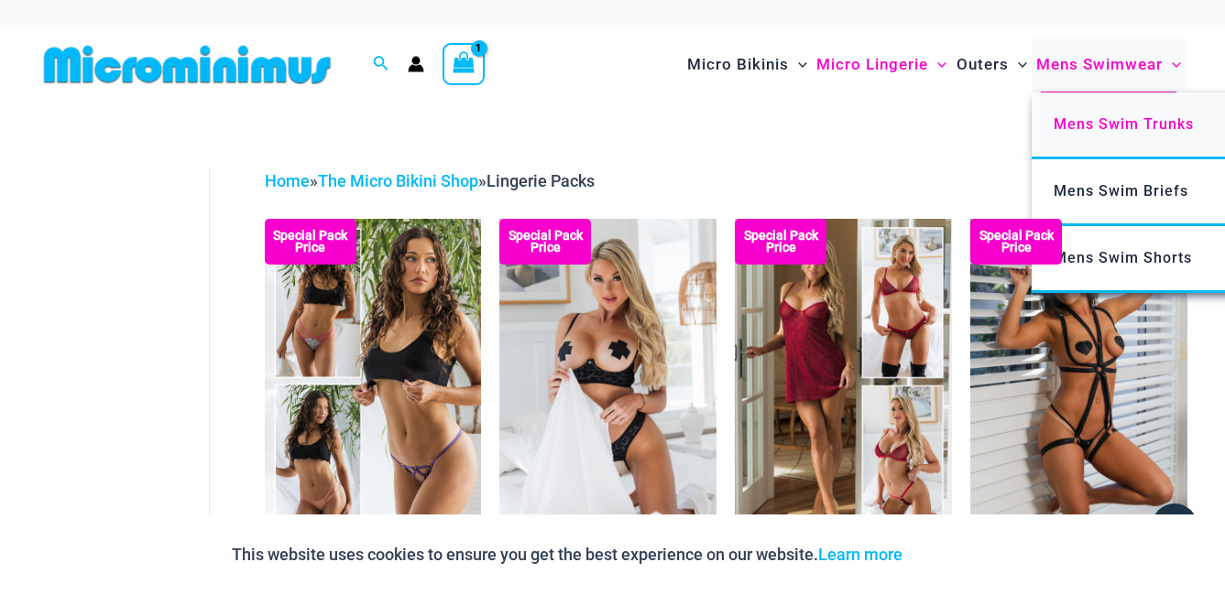
click at [1140, 120] on span "Mens Swim Trunks" at bounding box center [1123, 123] width 140 height 17
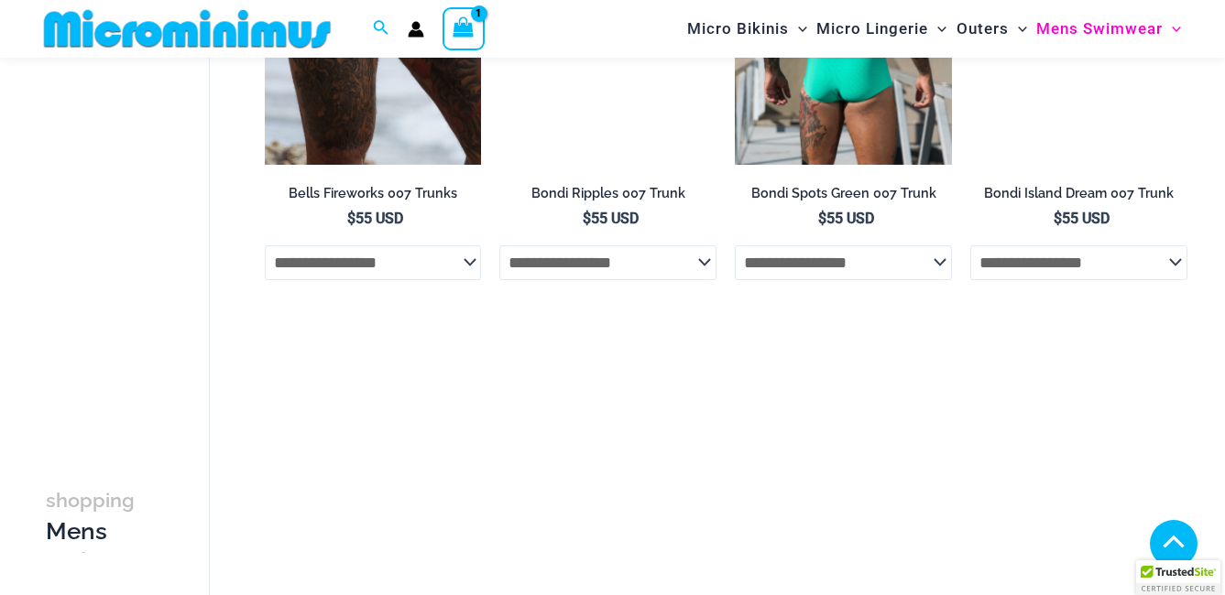
scroll to position [1085, 0]
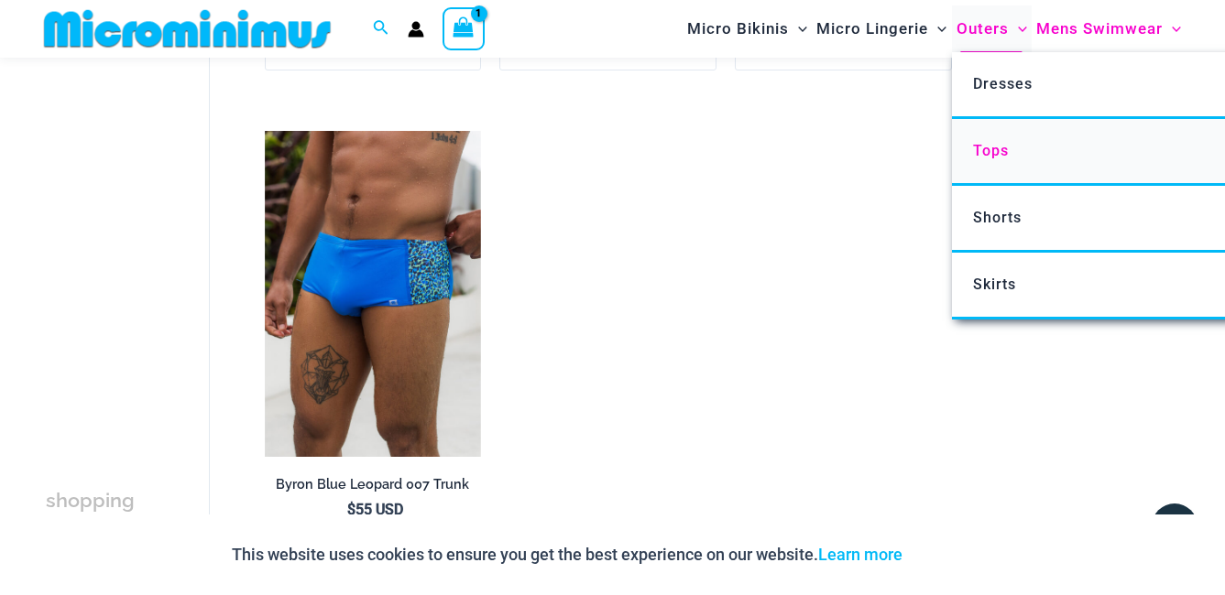
click at [999, 150] on span "Tops" at bounding box center [991, 150] width 36 height 17
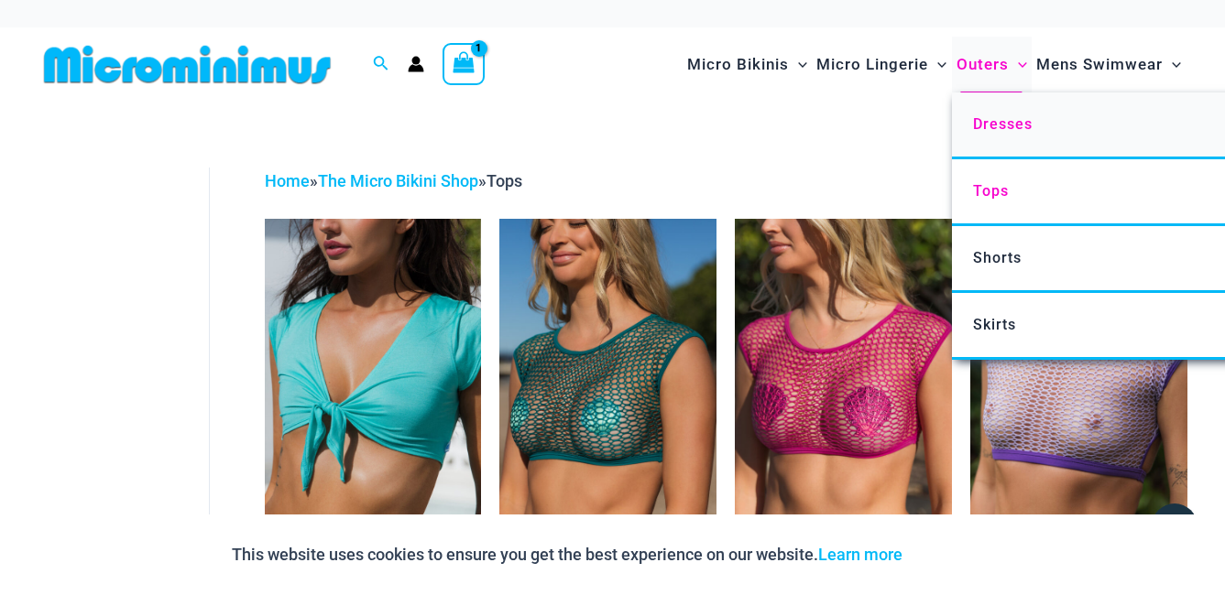
click at [998, 118] on span "Dresses" at bounding box center [1003, 123] width 60 height 17
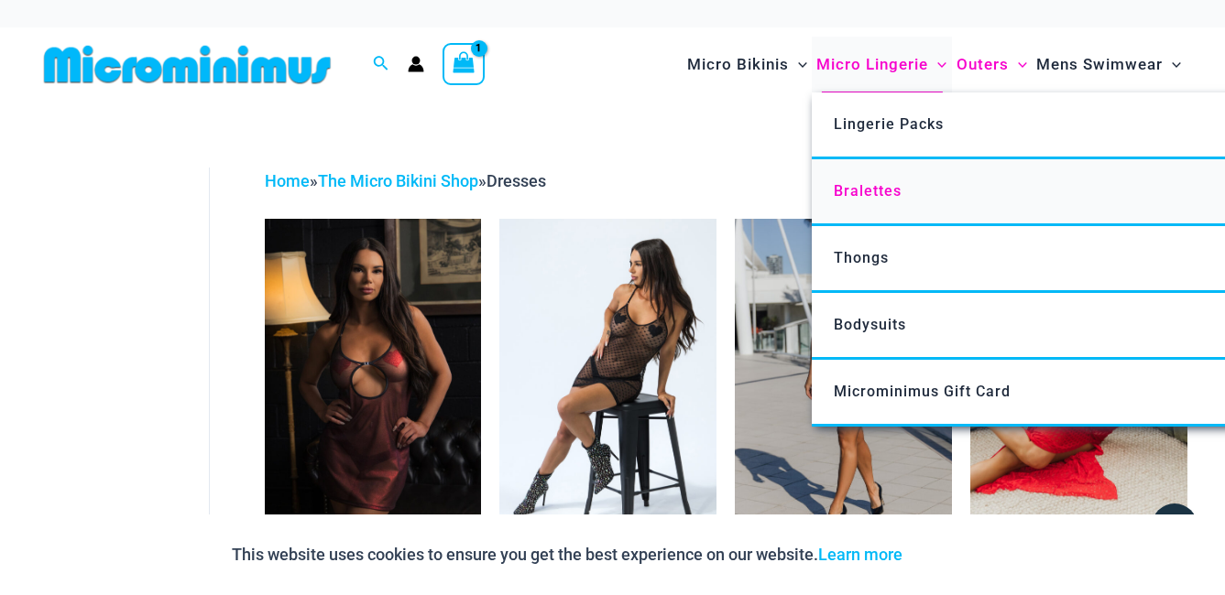
click at [866, 187] on span "Bralettes" at bounding box center [868, 190] width 68 height 17
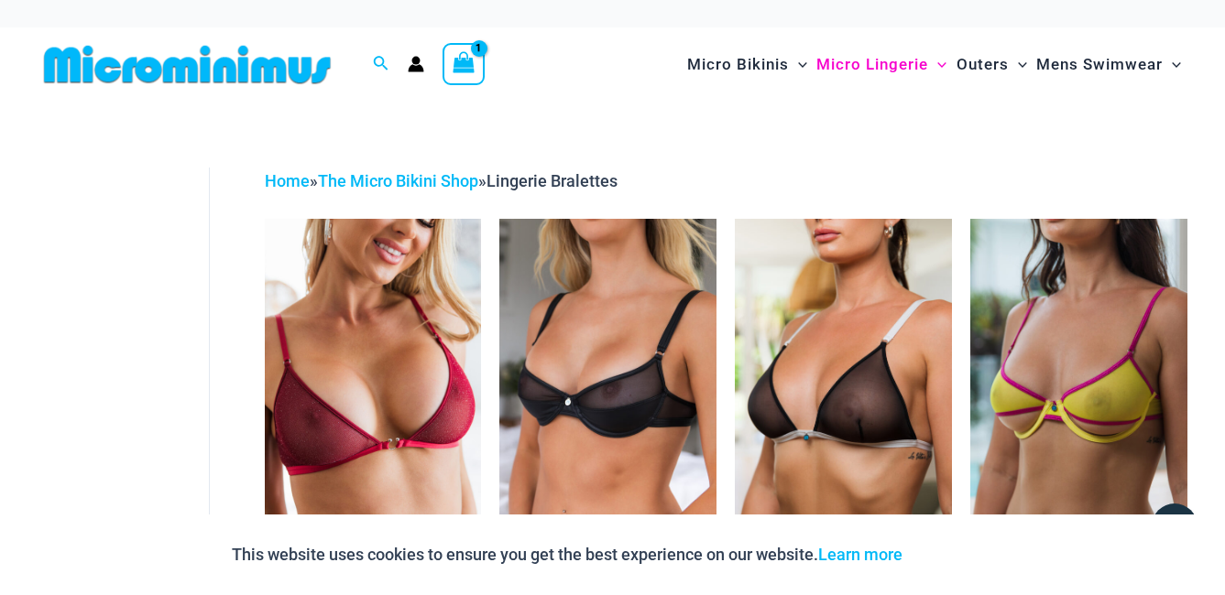
click at [456, 54] on icon "View Shopping Cart, 1 items" at bounding box center [463, 61] width 21 height 21
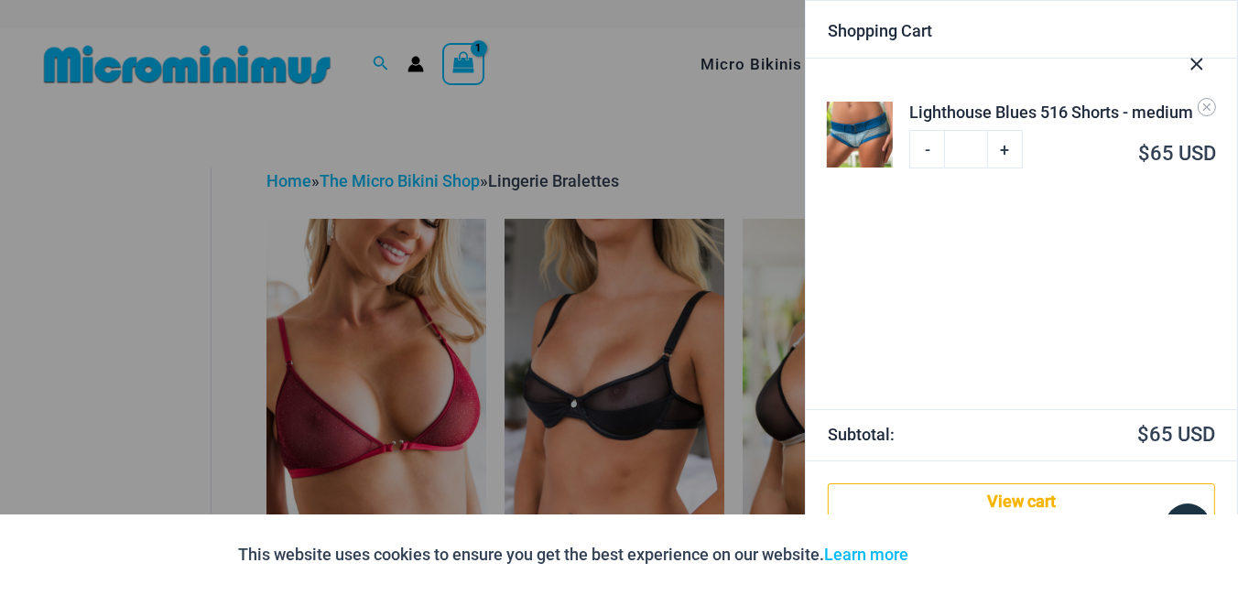
click at [244, 278] on div at bounding box center [619, 297] width 1238 height 595
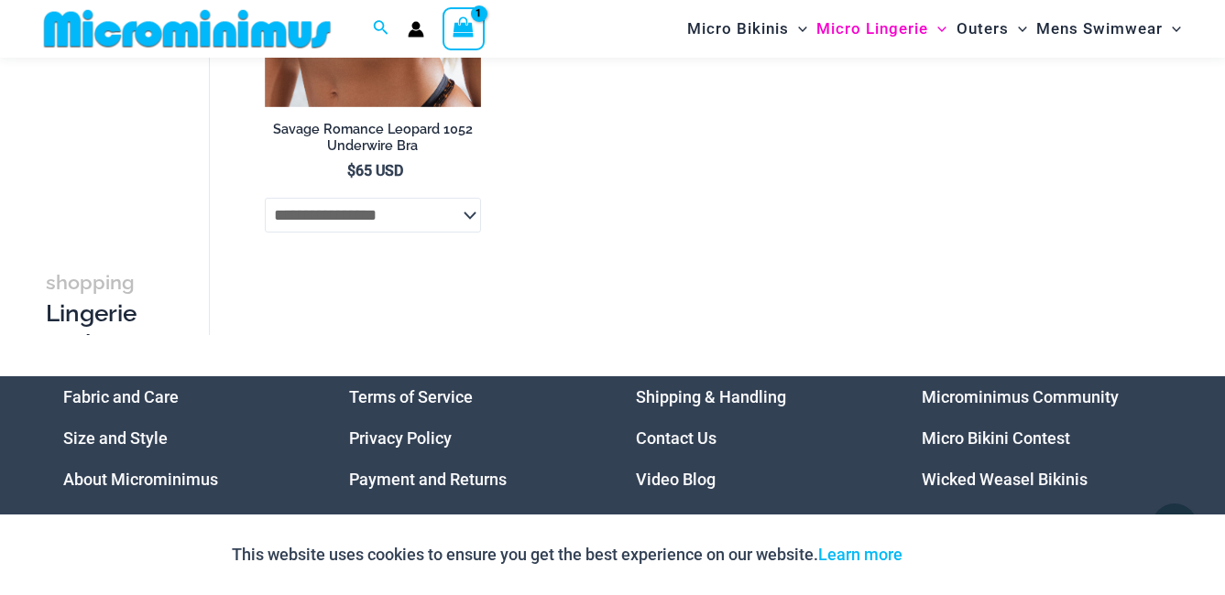
scroll to position [1653, 0]
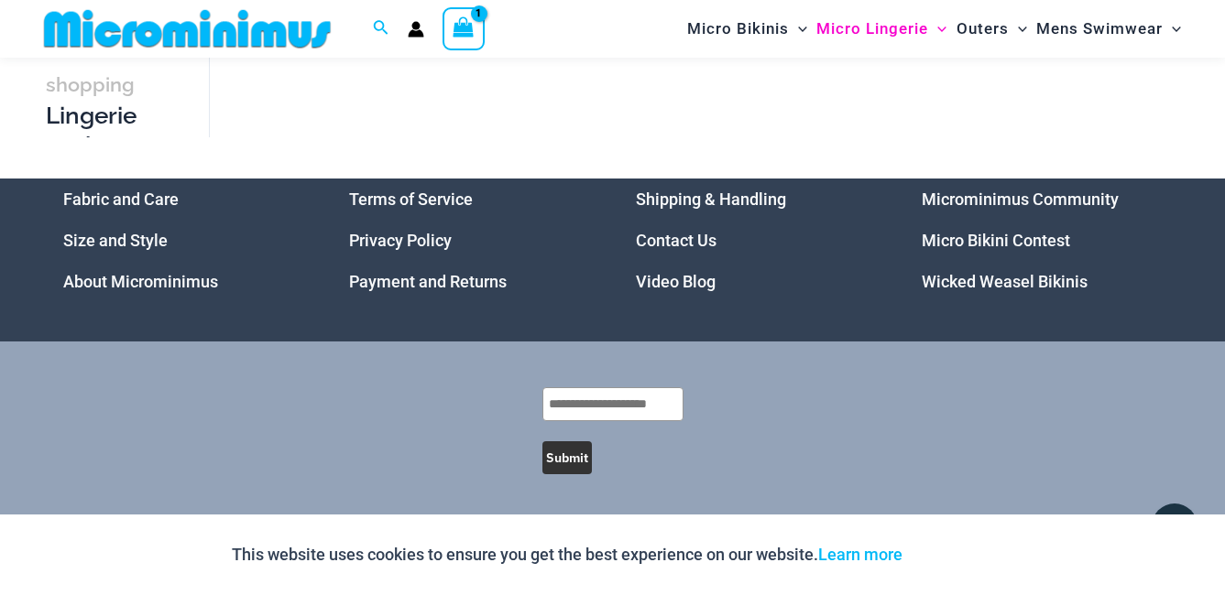
click at [990, 194] on link "Microminimus Community" at bounding box center [1020, 199] width 197 height 19
